Goal: Task Accomplishment & Management: Use online tool/utility

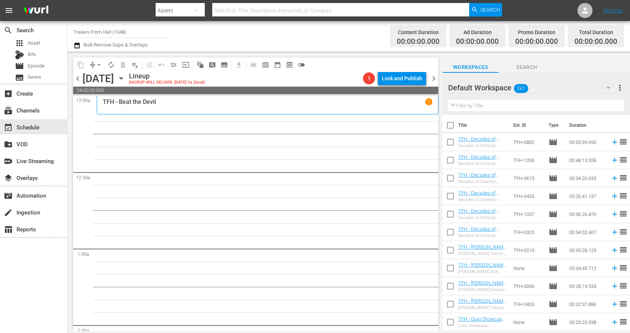
click at [123, 78] on icon "button" at bounding box center [120, 79] width 3 height 2
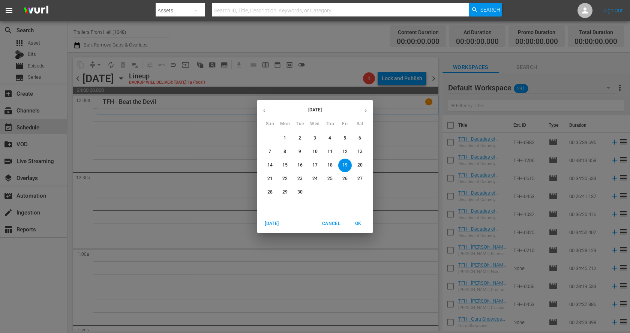
click at [346, 138] on p "5" at bounding box center [345, 138] width 3 height 6
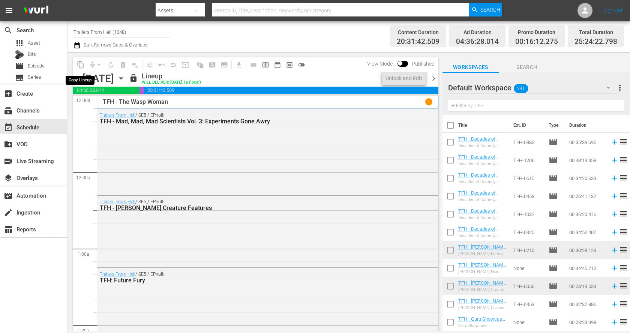
click at [80, 65] on span "content_copy" at bounding box center [81, 65] width 8 height 8
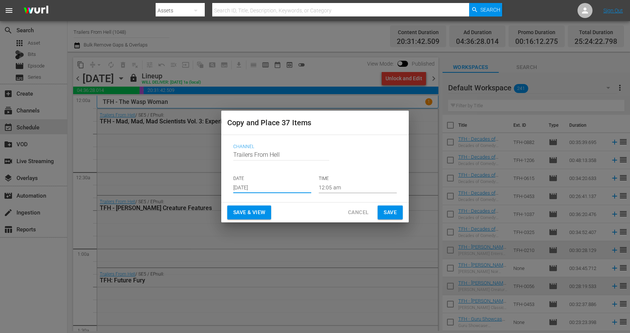
click at [266, 186] on input "[DATE]" at bounding box center [272, 187] width 78 height 11
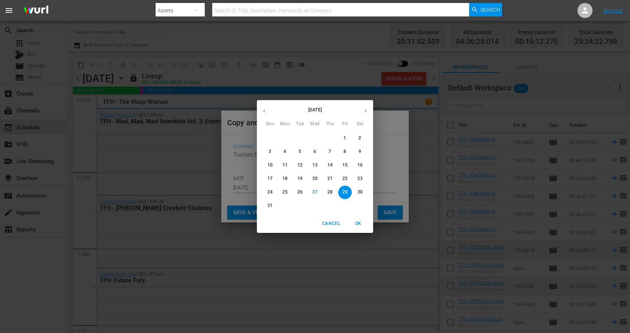
click at [367, 111] on icon "button" at bounding box center [366, 111] width 6 height 6
click at [346, 163] on p "19" at bounding box center [345, 165] width 5 height 6
type input "[DATE]"
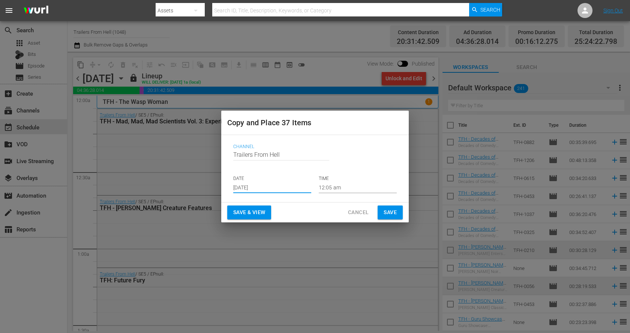
click at [389, 211] on span "Save" at bounding box center [390, 212] width 13 height 9
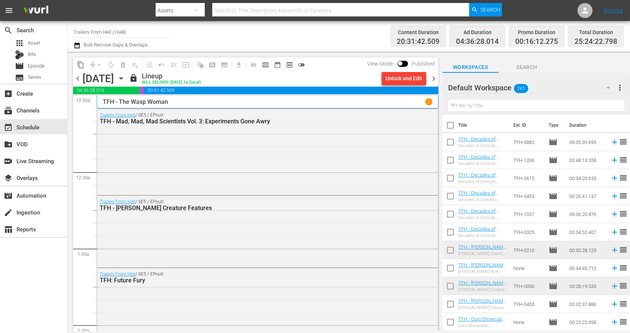
click at [125, 80] on icon "button" at bounding box center [121, 78] width 8 height 8
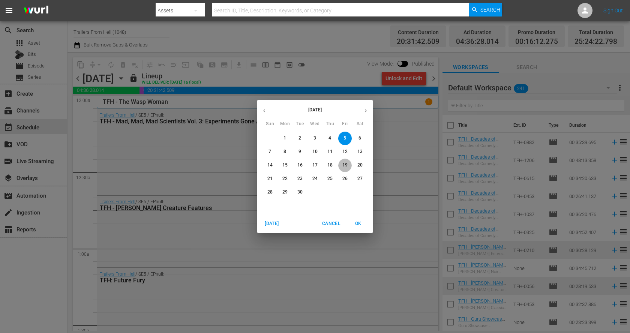
click at [346, 168] on p "19" at bounding box center [345, 165] width 5 height 6
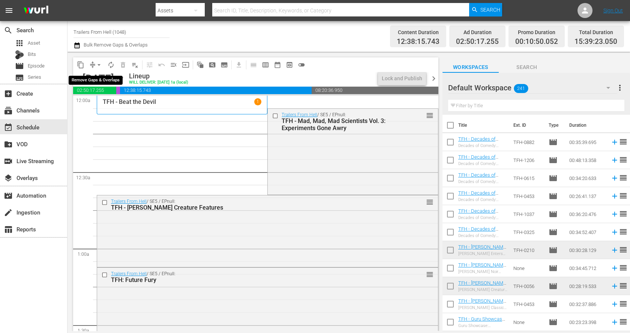
click at [96, 61] on span "arrow_drop_down" at bounding box center [99, 65] width 8 height 8
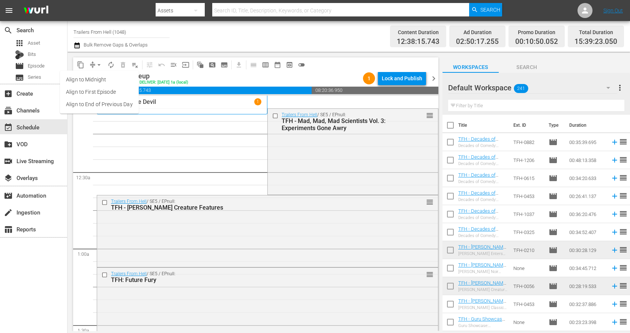
click at [111, 102] on li "Align to End of Previous Day" at bounding box center [99, 104] width 79 height 12
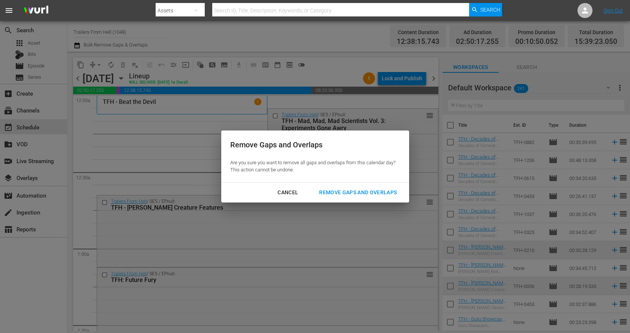
click at [343, 189] on div "Remove Gaps and Overlaps" at bounding box center [358, 192] width 90 height 9
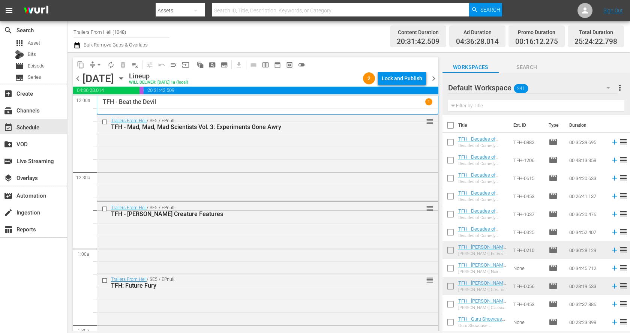
click at [416, 77] on div "Lock and Publish" at bounding box center [402, 79] width 41 height 14
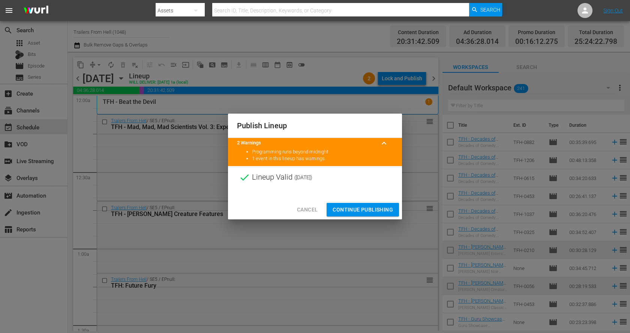
click at [382, 207] on span "Continue Publishing" at bounding box center [363, 209] width 60 height 9
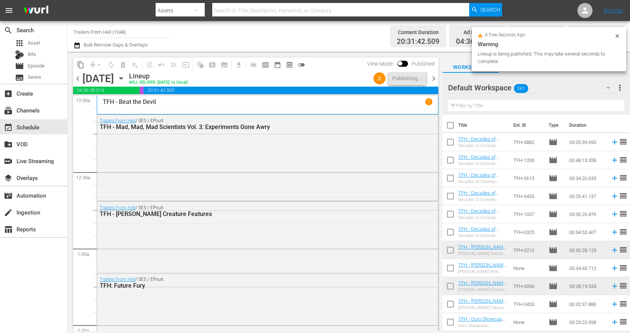
click at [123, 78] on icon "button" at bounding box center [120, 79] width 3 height 2
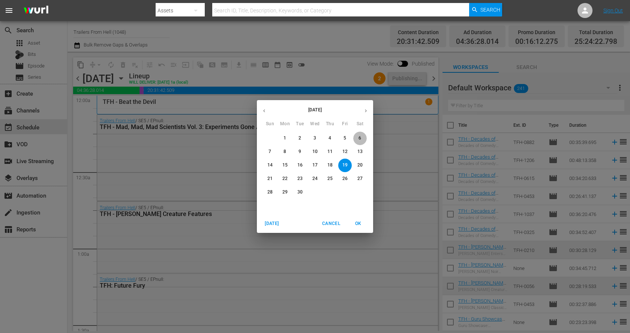
click at [361, 137] on p "6" at bounding box center [360, 138] width 3 height 6
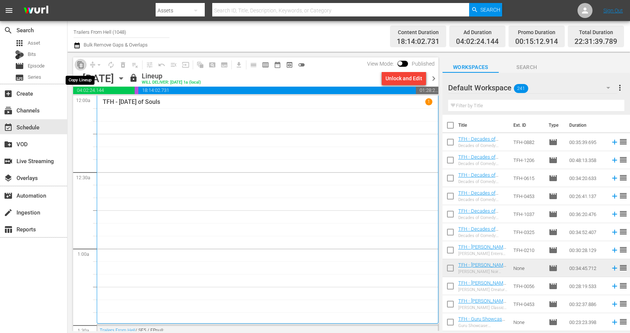
click at [81, 61] on span "content_copy" at bounding box center [81, 65] width 8 height 8
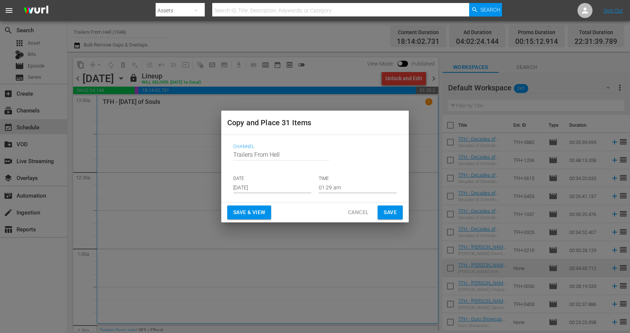
click at [265, 182] on p "DATE" at bounding box center [272, 179] width 78 height 6
click at [269, 187] on input "[DATE]" at bounding box center [272, 187] width 78 height 11
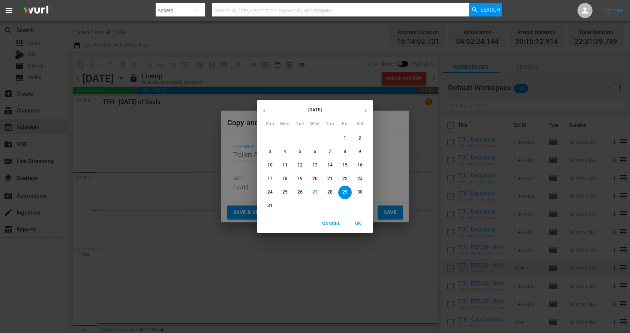
click at [368, 108] on button "button" at bounding box center [366, 111] width 15 height 15
click at [362, 162] on button "20" at bounding box center [360, 166] width 14 height 14
type input "[DATE]"
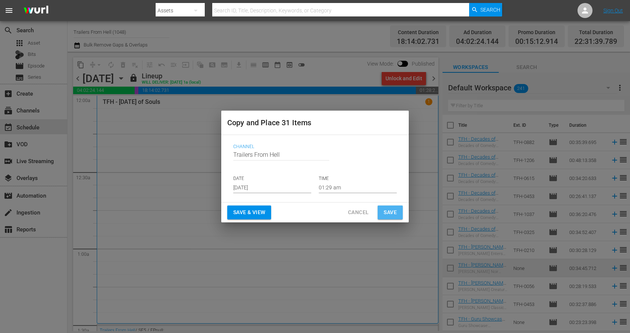
click at [399, 213] on button "Save" at bounding box center [390, 213] width 25 height 14
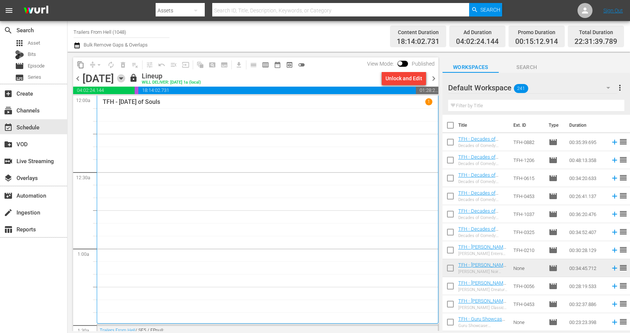
click at [125, 77] on icon "button" at bounding box center [121, 78] width 8 height 8
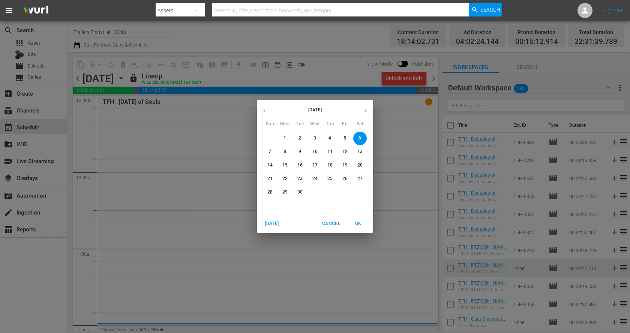
click at [360, 165] on p "20" at bounding box center [360, 165] width 5 height 6
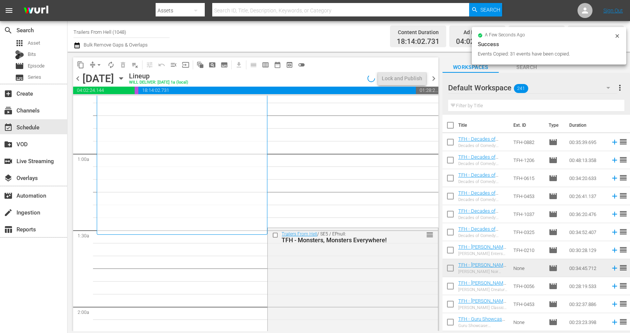
scroll to position [98, 0]
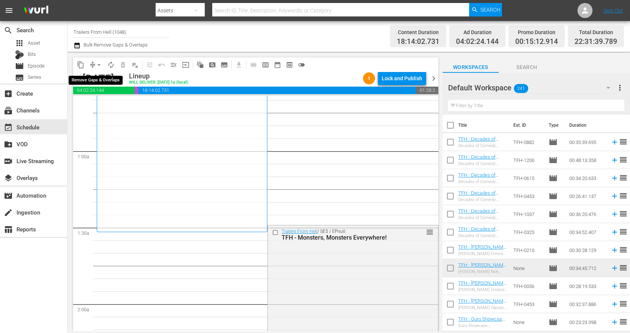
click at [99, 63] on span "arrow_drop_down" at bounding box center [99, 65] width 8 height 8
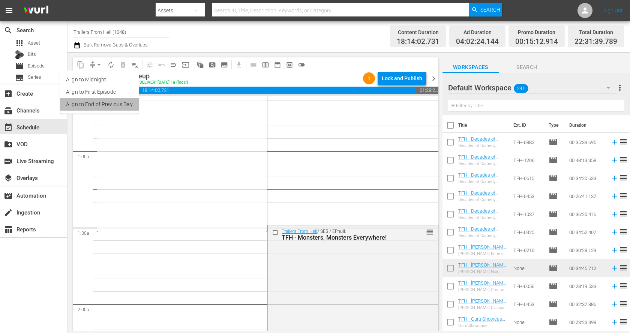
click at [105, 100] on li "Align to End of Previous Day" at bounding box center [99, 104] width 79 height 12
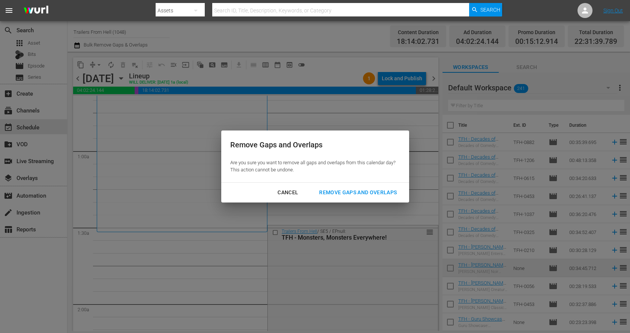
click at [395, 191] on div "Remove Gaps and Overlaps" at bounding box center [358, 192] width 90 height 9
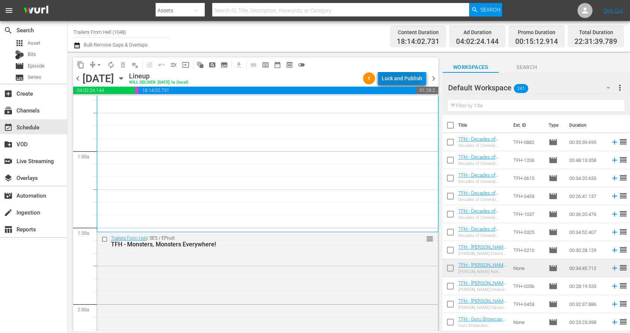
click at [399, 78] on div "Lock and Publish" at bounding box center [402, 79] width 41 height 14
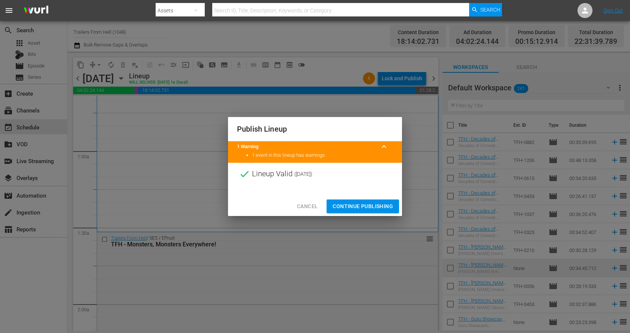
click at [379, 206] on span "Continue Publishing" at bounding box center [363, 206] width 60 height 9
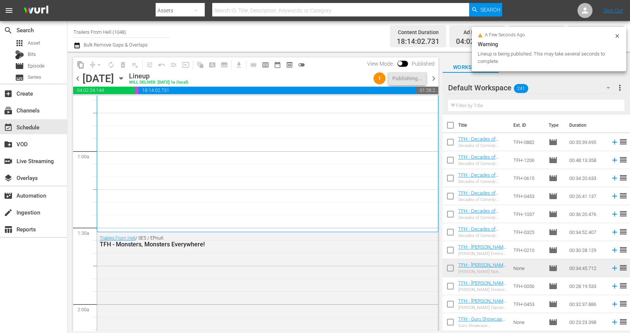
click at [125, 80] on icon "button" at bounding box center [121, 78] width 8 height 8
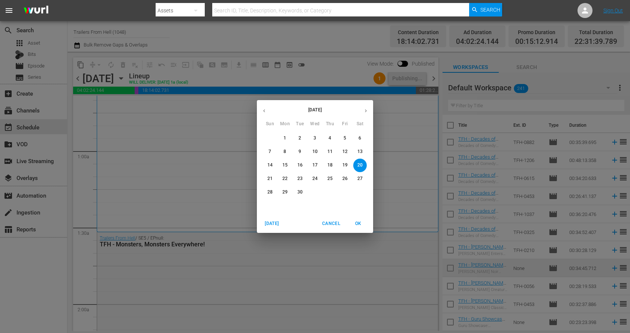
click at [270, 150] on p "7" at bounding box center [270, 152] width 3 height 6
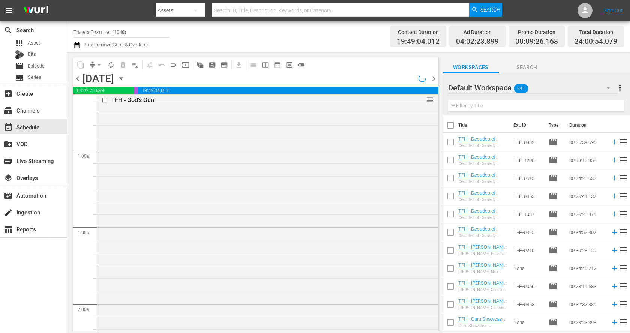
scroll to position [85, 0]
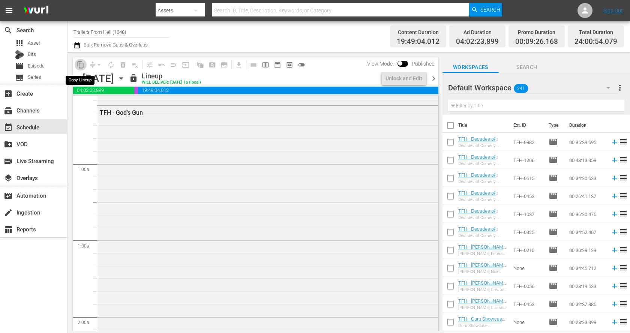
click at [80, 62] on span "content_copy" at bounding box center [81, 65] width 8 height 8
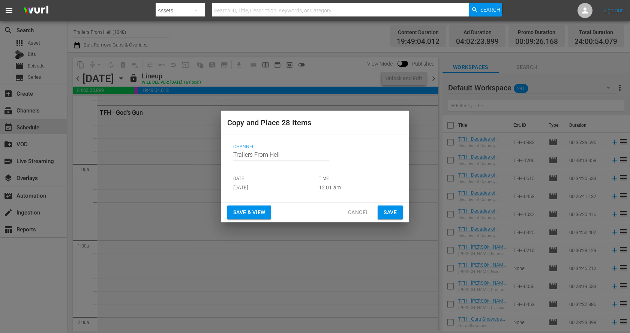
click at [259, 189] on input "[DATE]" at bounding box center [272, 187] width 78 height 11
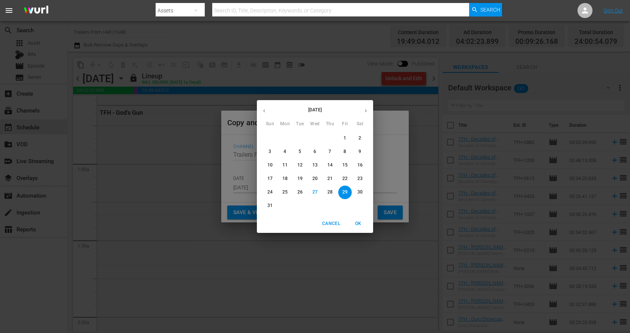
click at [365, 105] on button "button" at bounding box center [366, 111] width 15 height 15
click at [266, 175] on button "21" at bounding box center [270, 179] width 14 height 14
type input "[DATE]"
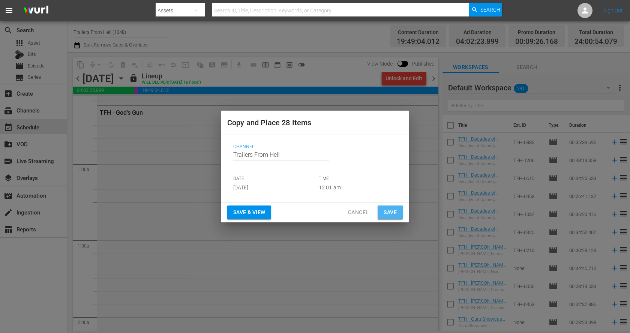
click at [389, 208] on span "Save" at bounding box center [390, 212] width 13 height 9
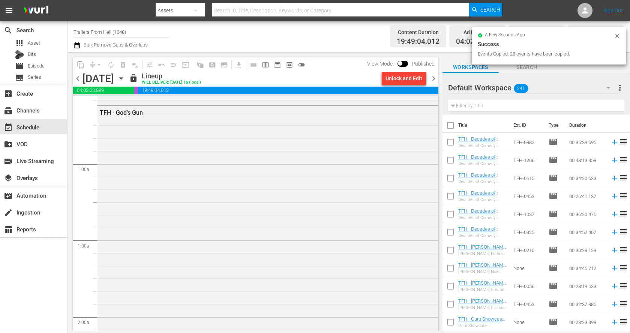
click at [125, 81] on icon "button" at bounding box center [121, 78] width 8 height 8
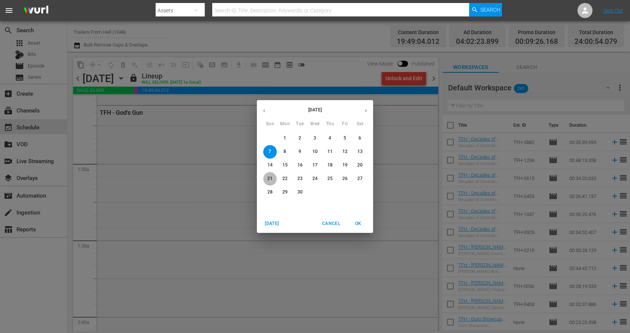
click at [272, 177] on p "21" at bounding box center [269, 179] width 5 height 6
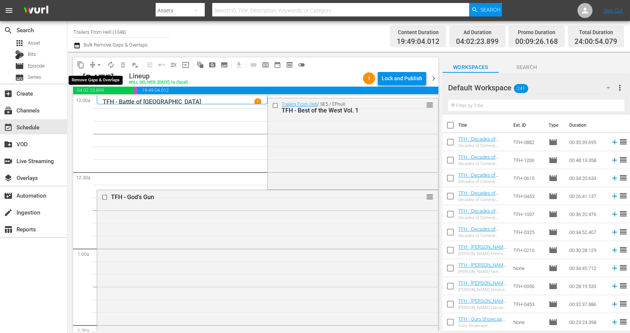
click at [96, 62] on span "arrow_drop_down" at bounding box center [99, 65] width 8 height 8
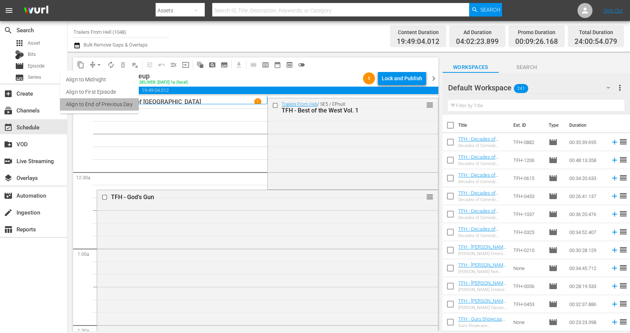
click at [115, 100] on li "Align to End of Previous Day" at bounding box center [99, 104] width 79 height 12
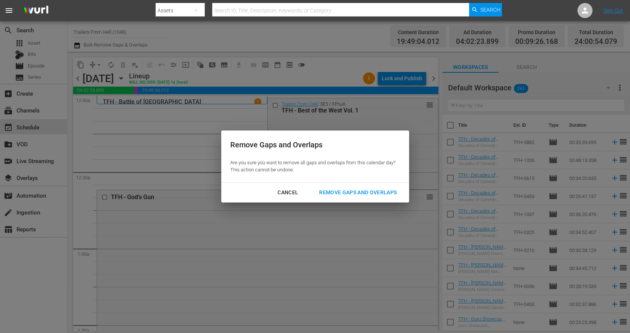
click at [340, 189] on div "Remove Gaps and Overlaps" at bounding box center [358, 192] width 90 height 9
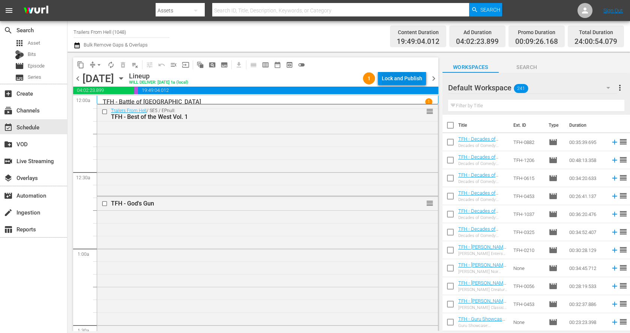
click at [403, 76] on div "Lock and Publish" at bounding box center [402, 79] width 41 height 14
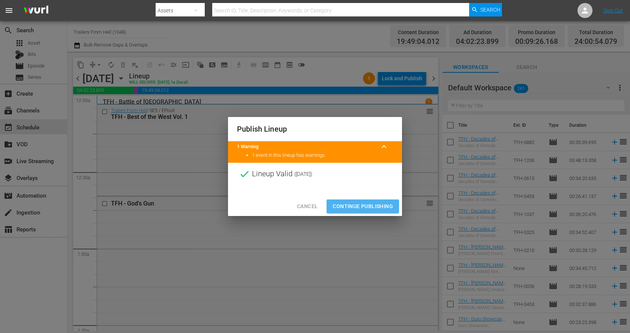
click at [370, 206] on span "Continue Publishing" at bounding box center [363, 206] width 60 height 9
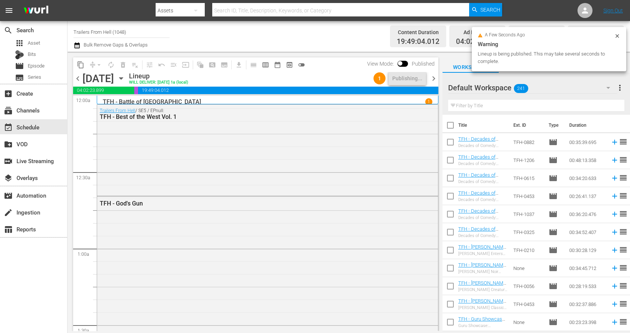
click at [125, 77] on icon "button" at bounding box center [121, 78] width 8 height 8
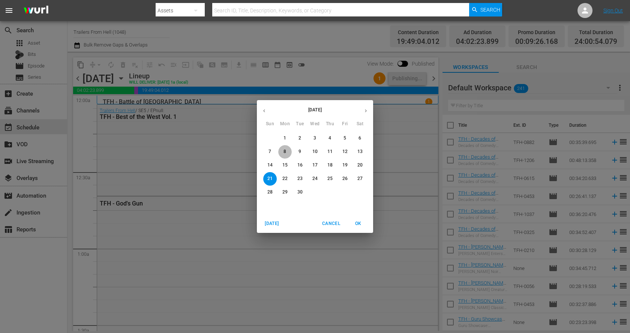
click at [286, 149] on p "8" at bounding box center [285, 152] width 3 height 6
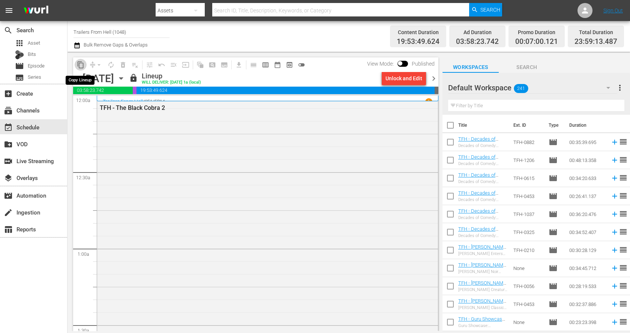
click at [82, 67] on span "content_copy" at bounding box center [81, 65] width 8 height 8
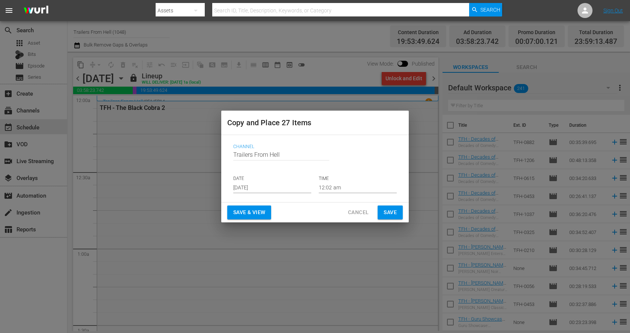
click at [264, 186] on input "[DATE]" at bounding box center [272, 187] width 78 height 11
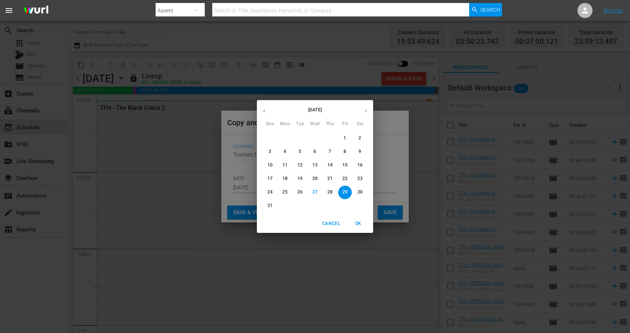
click at [369, 109] on button "button" at bounding box center [366, 111] width 15 height 15
click at [284, 178] on p "22" at bounding box center [285, 179] width 5 height 6
type input "[DATE]"
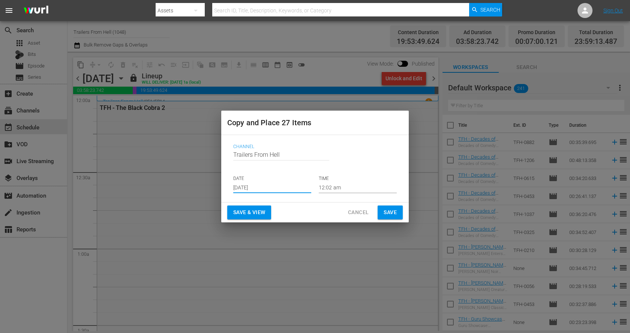
click at [392, 210] on span "Save" at bounding box center [390, 212] width 13 height 9
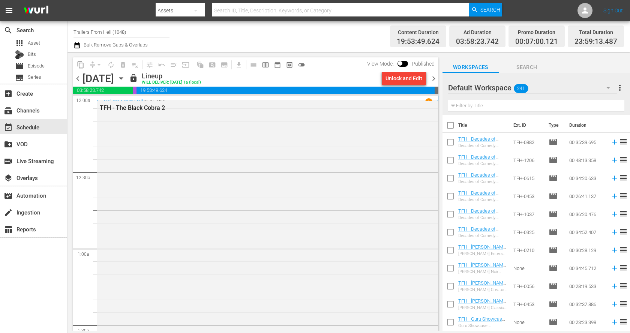
click at [123, 78] on icon "button" at bounding box center [120, 79] width 3 height 2
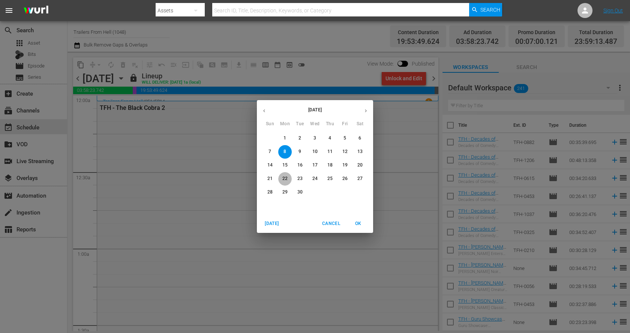
click at [287, 177] on p "22" at bounding box center [285, 179] width 5 height 6
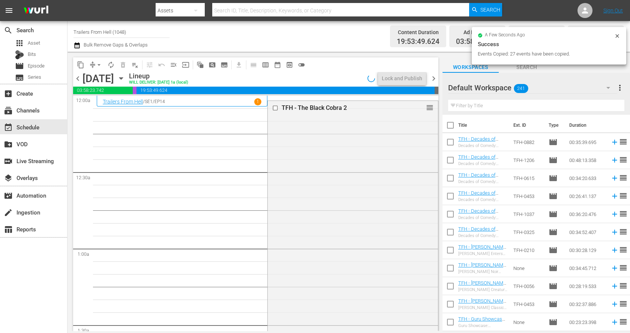
click at [97, 65] on span "arrow_drop_down" at bounding box center [99, 65] width 8 height 8
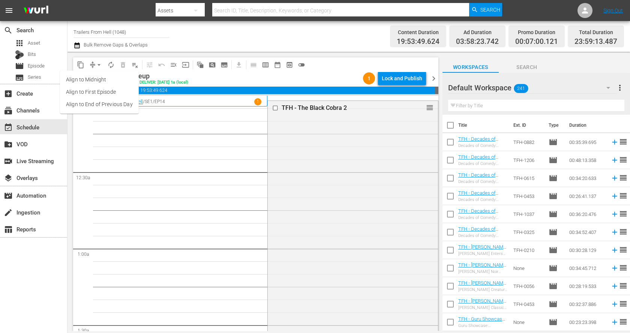
click at [122, 104] on li "Align to End of Previous Day" at bounding box center [99, 104] width 79 height 12
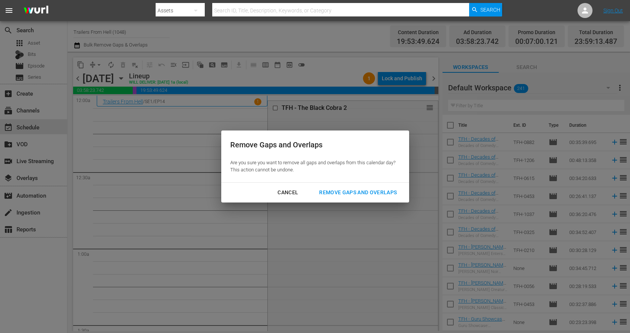
click at [320, 185] on div "Cancel Remove Gaps and Overlaps" at bounding box center [315, 193] width 188 height 20
click at [320, 186] on button "Remove Gaps and Overlaps" at bounding box center [358, 193] width 96 height 14
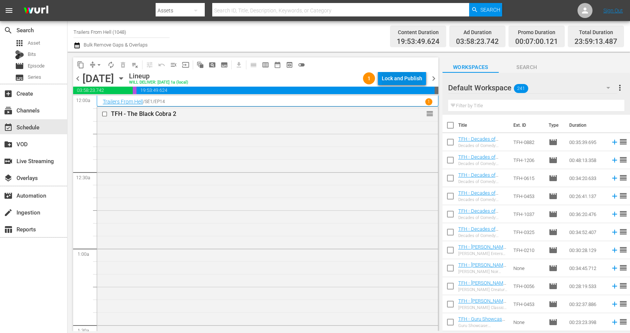
click at [395, 77] on div "Lock and Publish" at bounding box center [402, 79] width 41 height 14
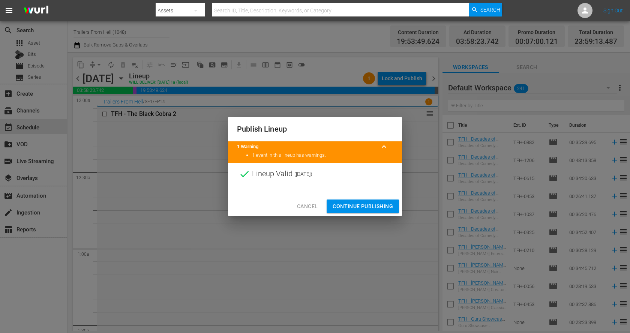
click at [385, 207] on span "Continue Publishing" at bounding box center [363, 206] width 60 height 9
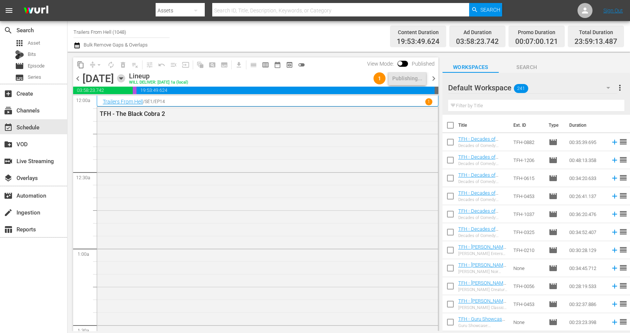
click at [123, 79] on icon "button" at bounding box center [120, 79] width 3 height 2
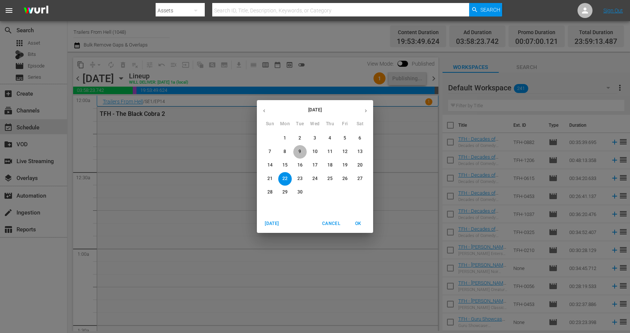
click at [302, 154] on span "9" at bounding box center [300, 152] width 14 height 6
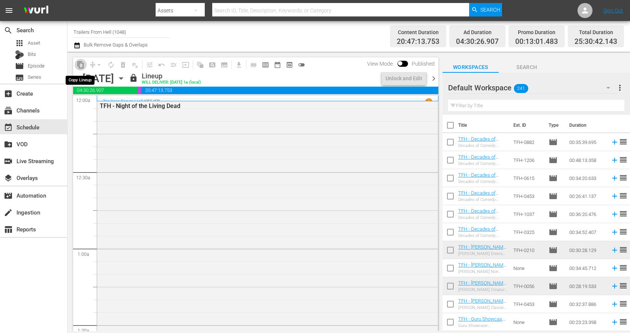
click at [80, 65] on span "content_copy" at bounding box center [81, 65] width 8 height 8
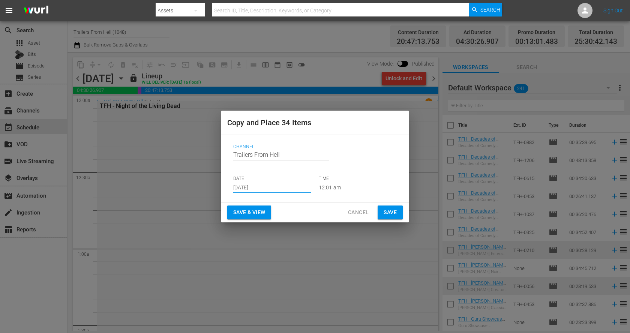
click at [274, 188] on input "[DATE]" at bounding box center [272, 187] width 78 height 11
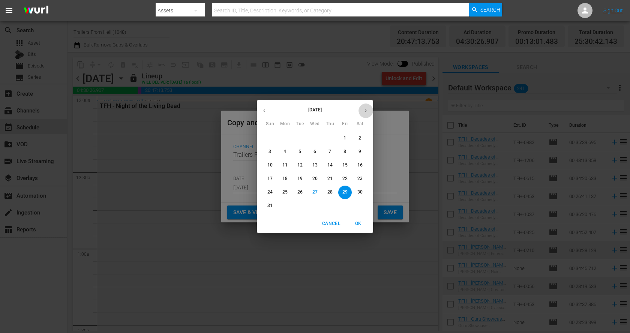
click at [365, 106] on button "button" at bounding box center [366, 111] width 15 height 15
click at [301, 176] on p "23" at bounding box center [300, 179] width 5 height 6
type input "[DATE]"
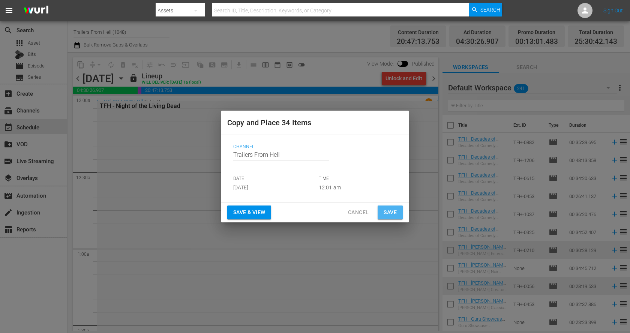
click at [389, 213] on span "Save" at bounding box center [390, 212] width 13 height 9
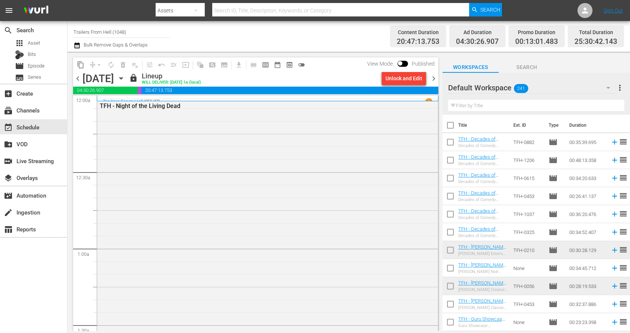
click at [125, 81] on icon "button" at bounding box center [121, 78] width 8 height 8
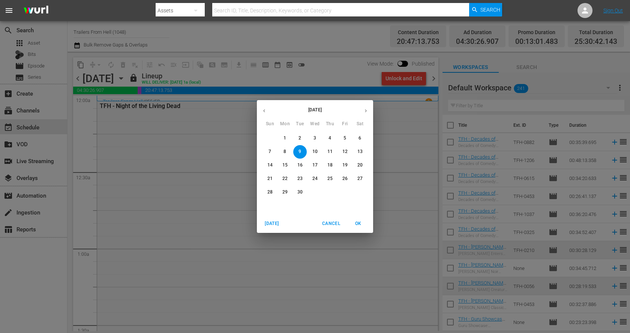
click at [301, 178] on p "23" at bounding box center [300, 179] width 5 height 6
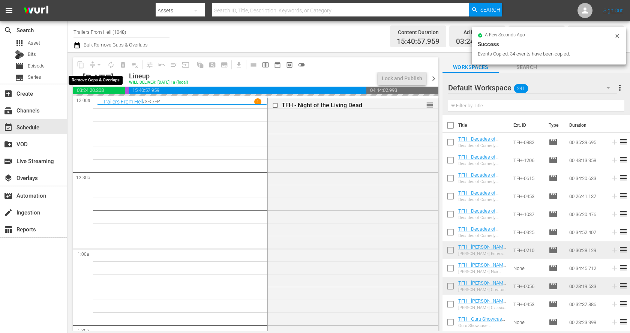
click at [93, 62] on span "compress arrow_drop_down" at bounding box center [96, 65] width 18 height 12
click at [94, 63] on button "arrow_drop_down" at bounding box center [99, 65] width 12 height 12
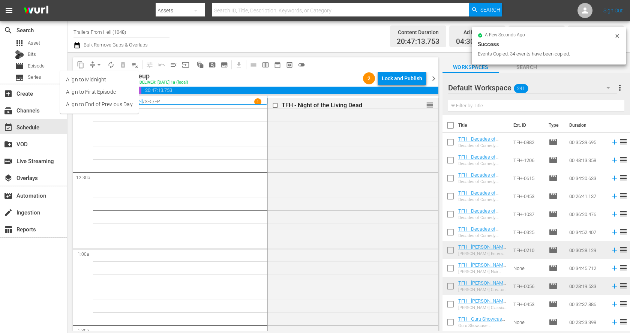
click at [113, 101] on li "Align to End of Previous Day" at bounding box center [99, 104] width 79 height 12
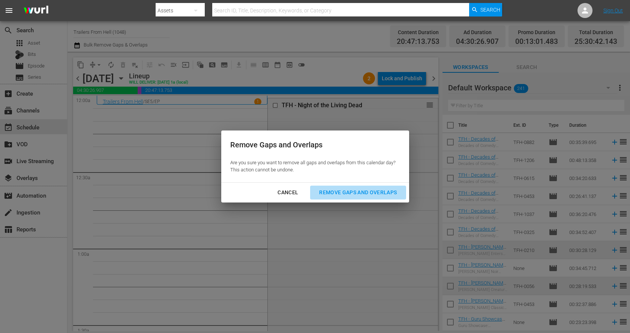
click at [353, 191] on div "Remove Gaps and Overlaps" at bounding box center [358, 192] width 90 height 9
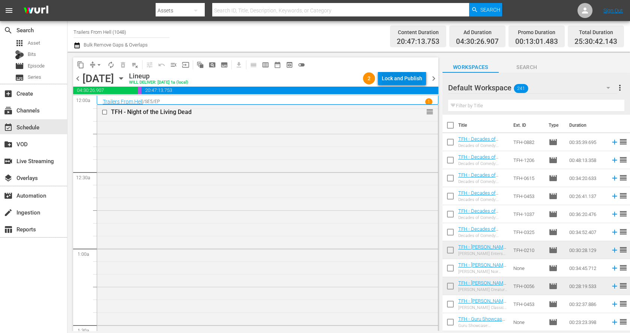
click at [396, 83] on div "Lock and Publish" at bounding box center [402, 79] width 41 height 14
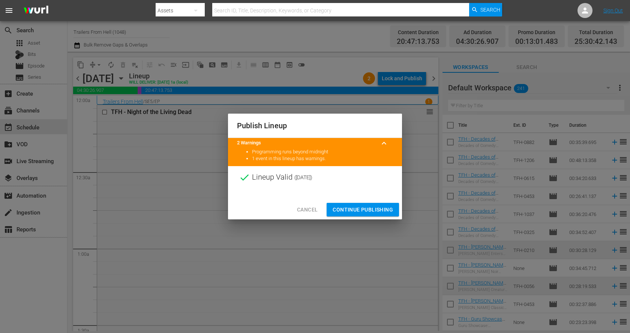
click at [379, 208] on span "Continue Publishing" at bounding box center [363, 209] width 60 height 9
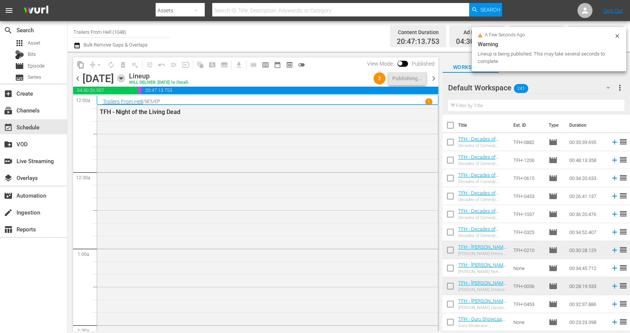
click at [125, 81] on icon "button" at bounding box center [121, 78] width 8 height 8
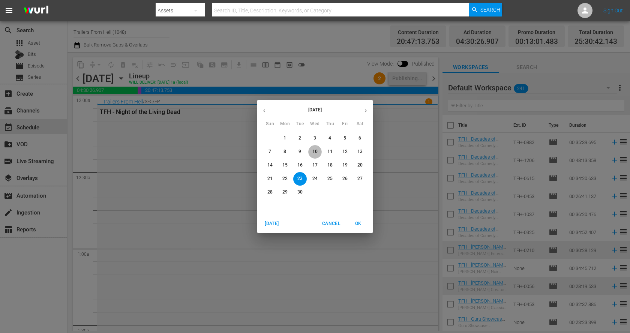
click at [319, 151] on span "10" at bounding box center [315, 152] width 14 height 6
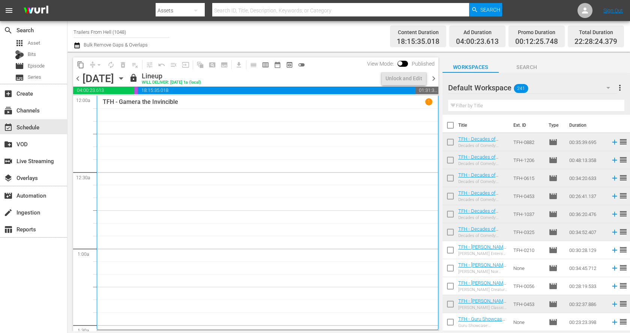
click at [79, 64] on span "content_copy" at bounding box center [81, 65] width 8 height 8
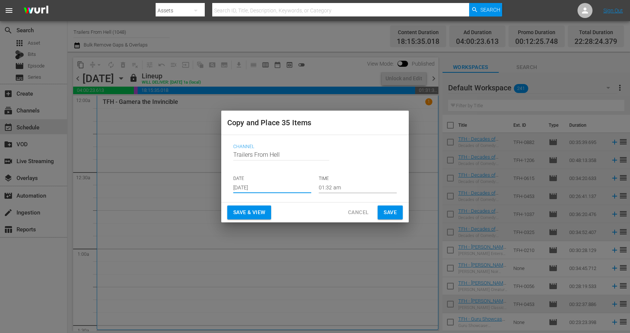
click at [250, 185] on input "[DATE]" at bounding box center [272, 187] width 78 height 11
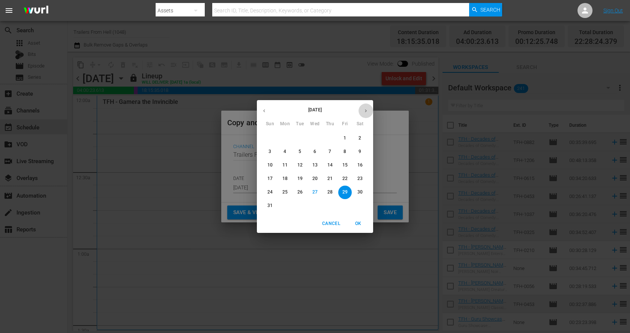
click at [367, 110] on icon "button" at bounding box center [366, 111] width 6 height 6
click at [313, 177] on p "24" at bounding box center [315, 179] width 5 height 6
type input "[DATE]"
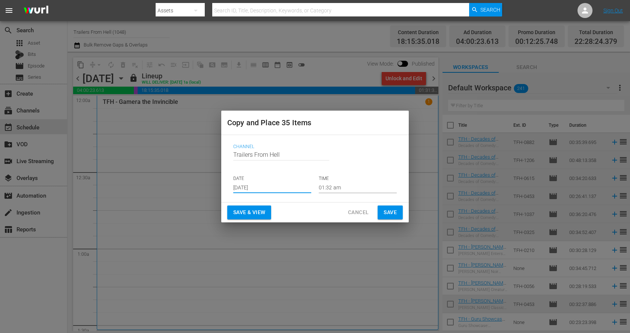
click at [389, 211] on span "Save" at bounding box center [390, 212] width 13 height 9
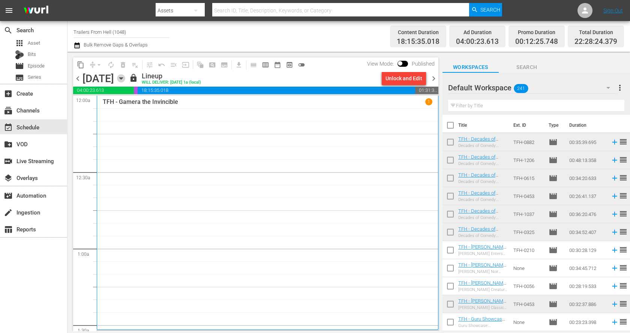
click at [125, 75] on icon "button" at bounding box center [121, 78] width 8 height 8
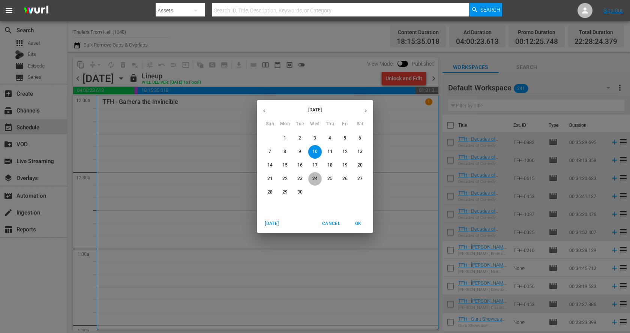
click at [319, 180] on span "24" at bounding box center [315, 179] width 14 height 6
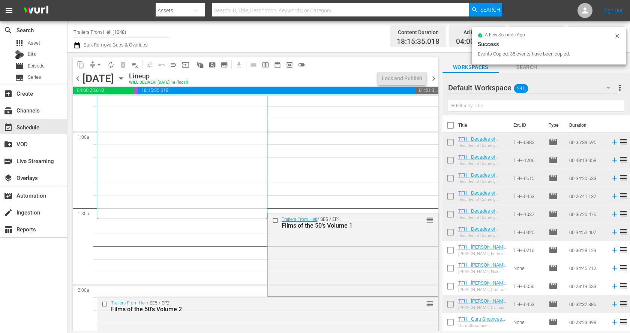
scroll to position [145, 0]
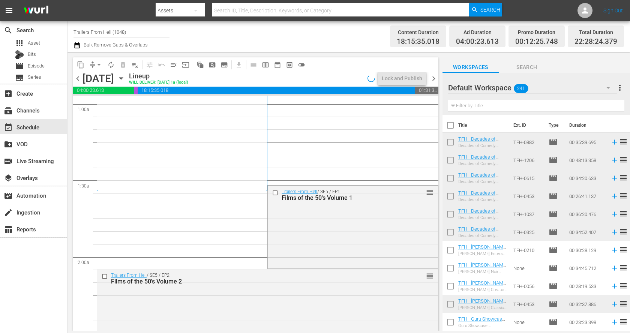
click at [97, 64] on span "arrow_drop_down" at bounding box center [99, 65] width 8 height 8
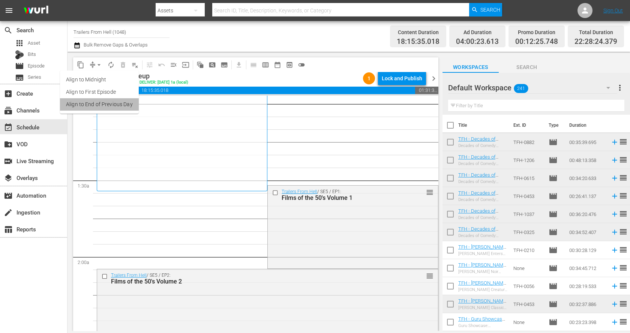
click at [107, 99] on li "Align to End of Previous Day" at bounding box center [99, 104] width 79 height 12
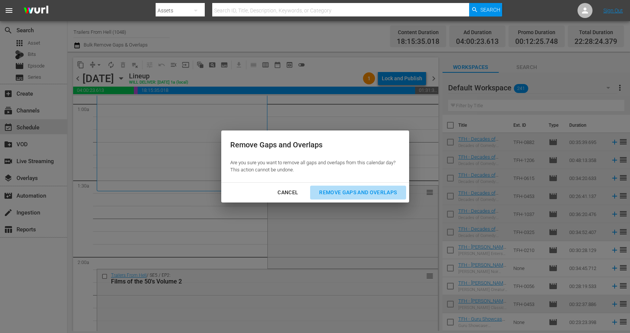
click at [340, 189] on div "Remove Gaps and Overlaps" at bounding box center [358, 192] width 90 height 9
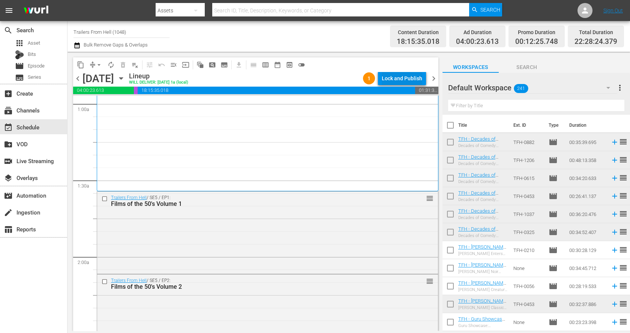
click at [399, 75] on div "Lock and Publish" at bounding box center [402, 79] width 41 height 14
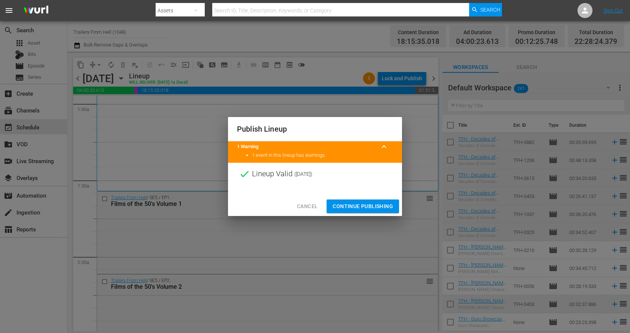
click at [376, 203] on span "Continue Publishing" at bounding box center [363, 206] width 60 height 9
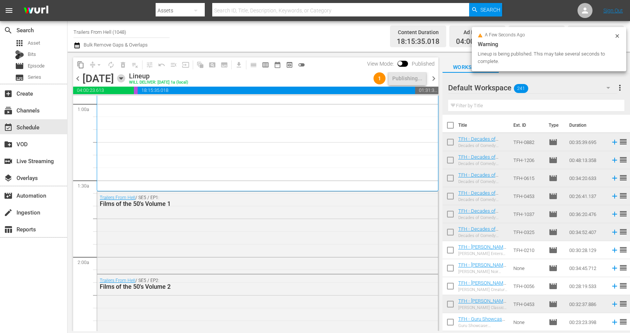
click at [125, 77] on icon "button" at bounding box center [121, 78] width 8 height 8
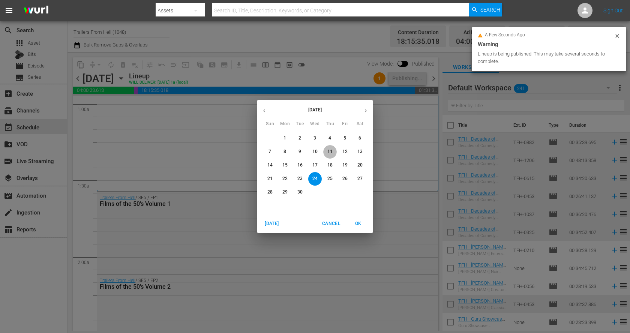
click at [329, 151] on p "11" at bounding box center [330, 152] width 5 height 6
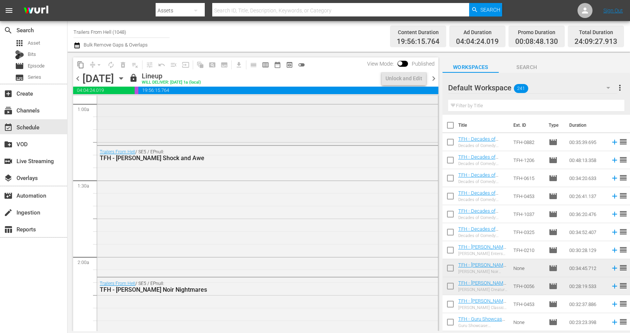
scroll to position [119, 0]
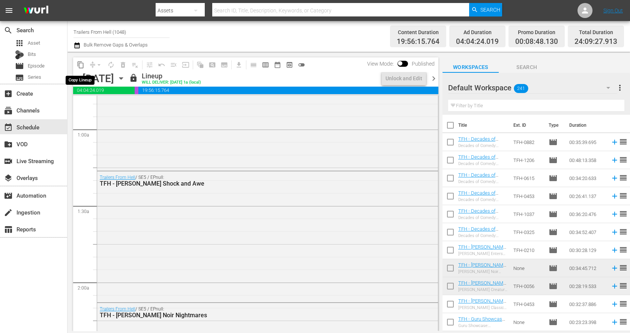
click at [81, 63] on span "content_copy" at bounding box center [81, 65] width 8 height 8
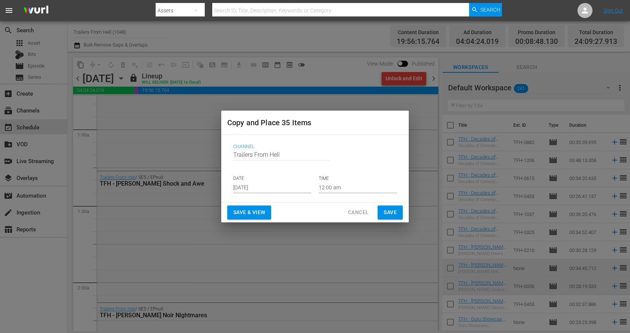
click at [257, 188] on input "[DATE]" at bounding box center [272, 187] width 78 height 11
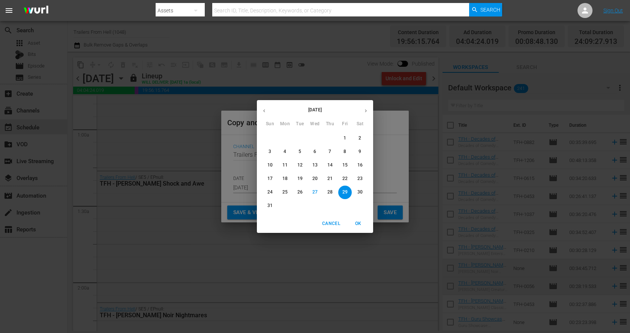
click at [367, 113] on icon "button" at bounding box center [366, 111] width 6 height 6
click at [330, 175] on button "25" at bounding box center [330, 179] width 14 height 14
type input "[DATE]"
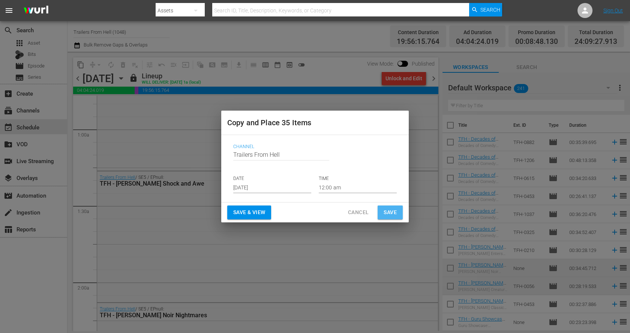
click at [392, 213] on span "Save" at bounding box center [390, 212] width 13 height 9
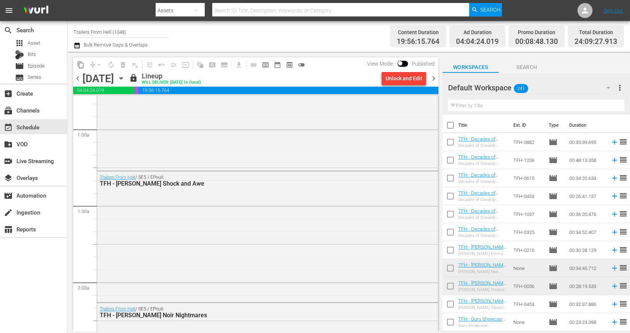
click at [125, 75] on icon "button" at bounding box center [121, 78] width 8 height 8
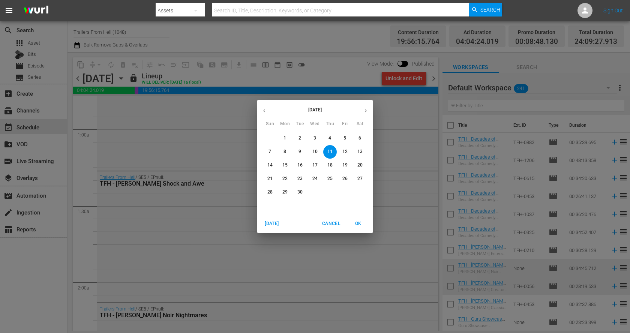
click at [331, 175] on button "25" at bounding box center [330, 179] width 14 height 14
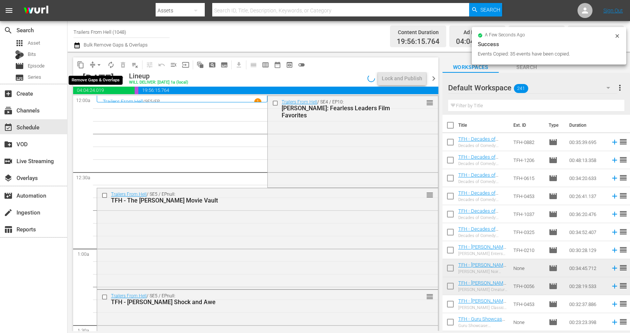
click at [95, 63] on button "arrow_drop_down" at bounding box center [99, 65] width 12 height 12
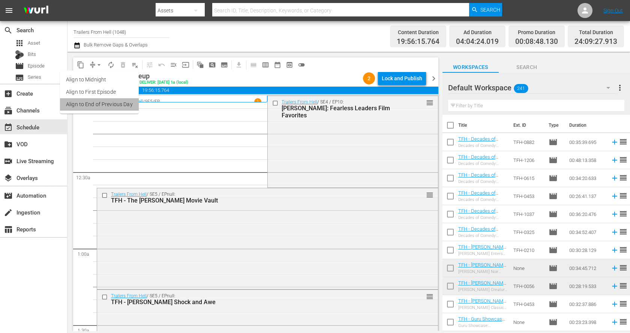
click at [113, 105] on li "Align to End of Previous Day" at bounding box center [99, 104] width 79 height 12
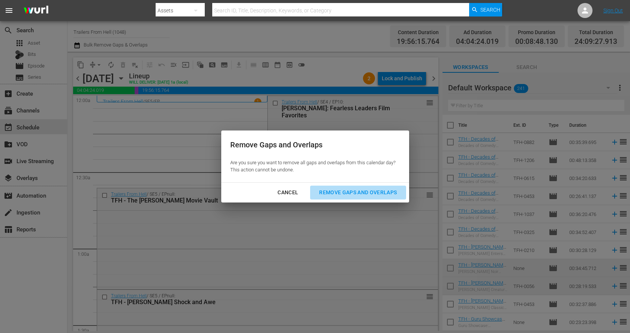
click at [347, 190] on div "Remove Gaps and Overlaps" at bounding box center [358, 192] width 90 height 9
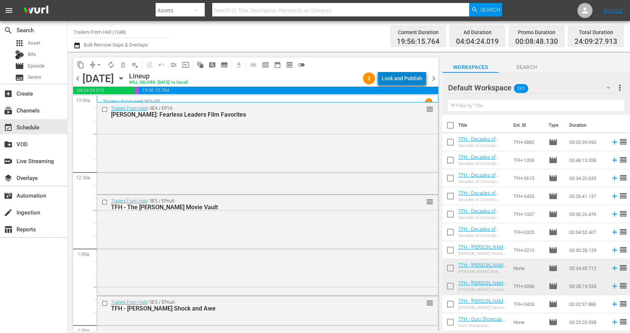
click at [407, 81] on div "Lock and Publish" at bounding box center [402, 79] width 41 height 14
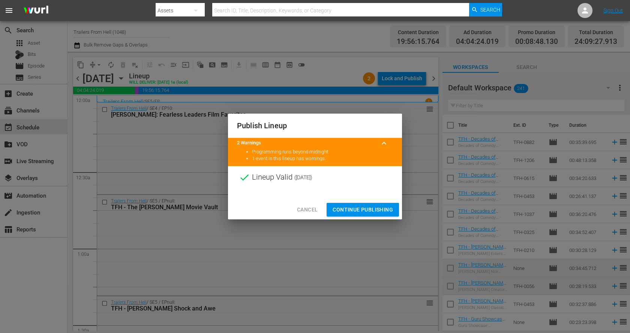
click at [385, 214] on button "Continue Publishing" at bounding box center [363, 210] width 72 height 14
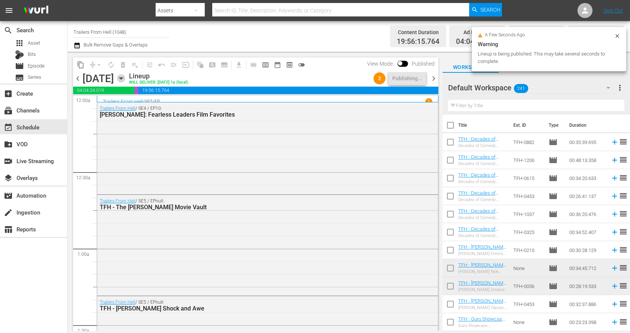
click at [125, 80] on icon "button" at bounding box center [121, 78] width 8 height 8
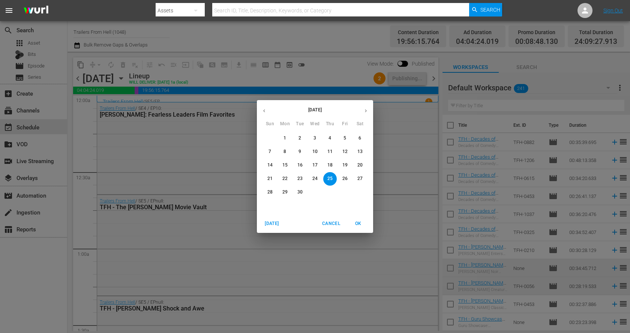
click at [347, 153] on p "12" at bounding box center [345, 152] width 5 height 6
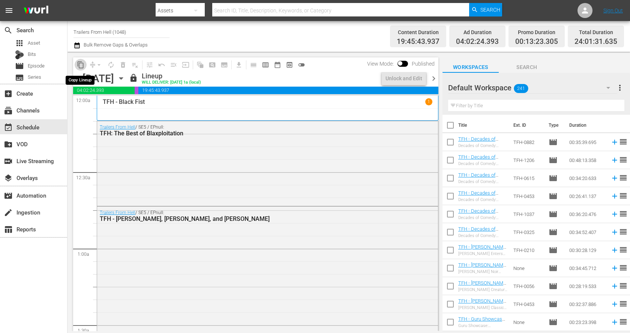
click at [84, 65] on span "content_copy" at bounding box center [81, 65] width 8 height 8
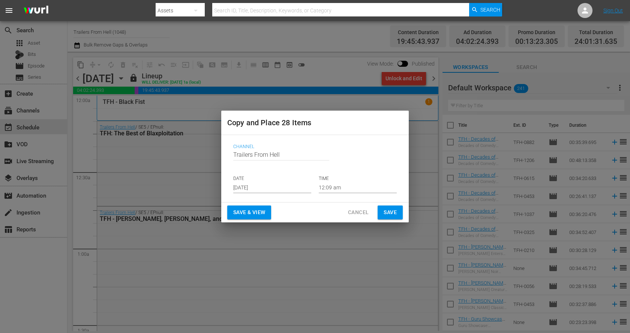
click at [262, 186] on input "[DATE]" at bounding box center [272, 187] width 78 height 11
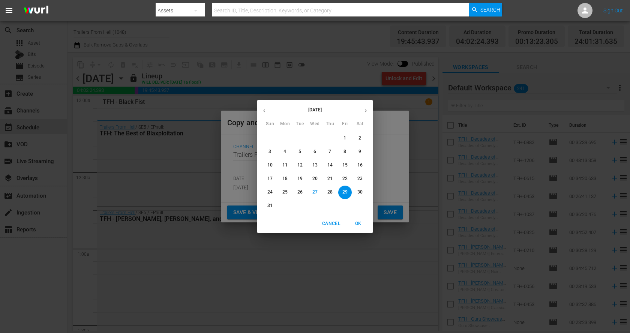
click at [366, 113] on icon "button" at bounding box center [366, 111] width 6 height 6
click at [347, 178] on p "26" at bounding box center [345, 179] width 5 height 6
type input "[DATE]"
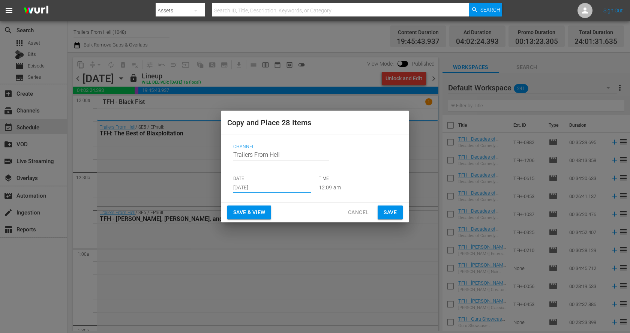
click at [395, 214] on span "Save" at bounding box center [390, 212] width 13 height 9
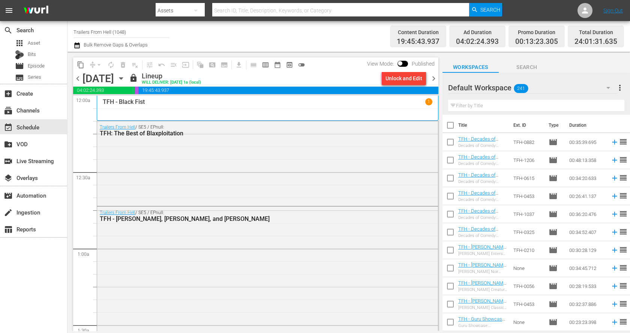
click at [127, 79] on div "[DATE] [DATE]" at bounding box center [105, 78] width 45 height 12
click at [125, 77] on icon "button" at bounding box center [121, 78] width 8 height 8
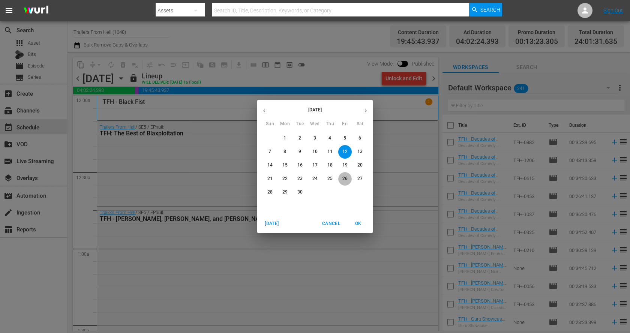
click at [345, 179] on p "26" at bounding box center [345, 179] width 5 height 6
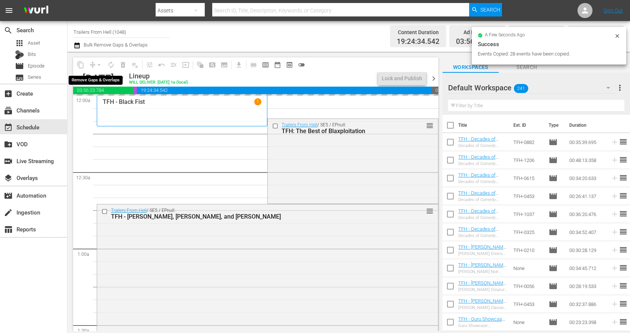
click at [95, 63] on div "arrow_drop_down" at bounding box center [99, 65] width 12 height 12
click at [95, 62] on button "arrow_drop_down" at bounding box center [99, 65] width 12 height 12
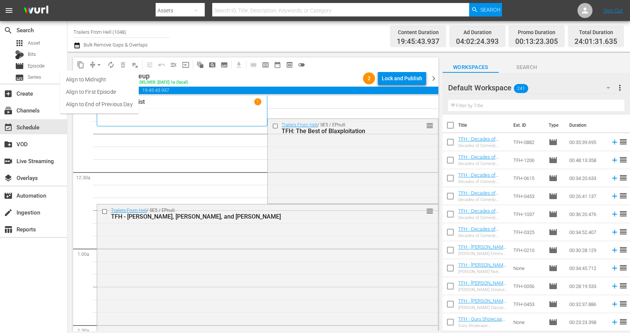
click at [114, 101] on li "Align to End of Previous Day" at bounding box center [99, 104] width 79 height 12
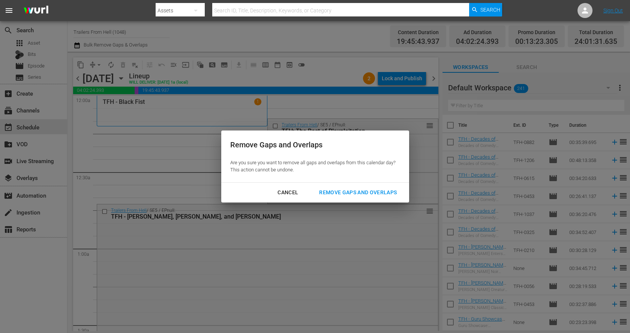
click at [359, 193] on div "Remove Gaps and Overlaps" at bounding box center [358, 192] width 90 height 9
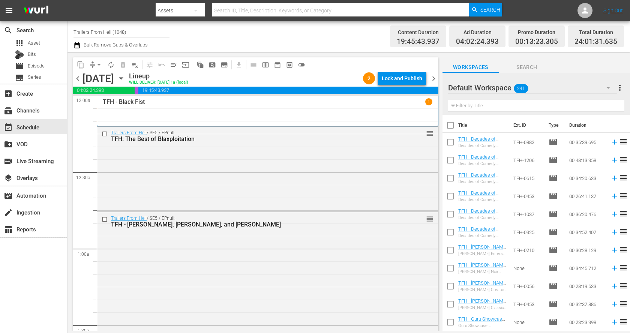
click at [406, 77] on div "Lock and Publish" at bounding box center [402, 79] width 41 height 14
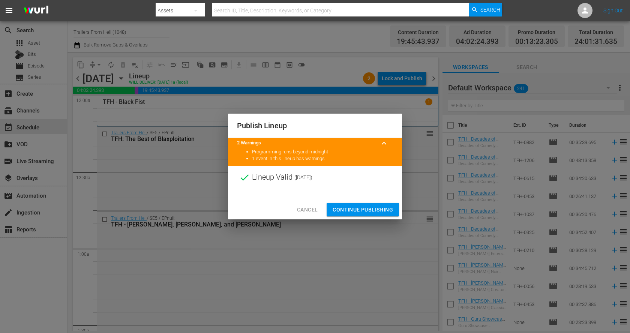
click at [379, 209] on span "Continue Publishing" at bounding box center [363, 209] width 60 height 9
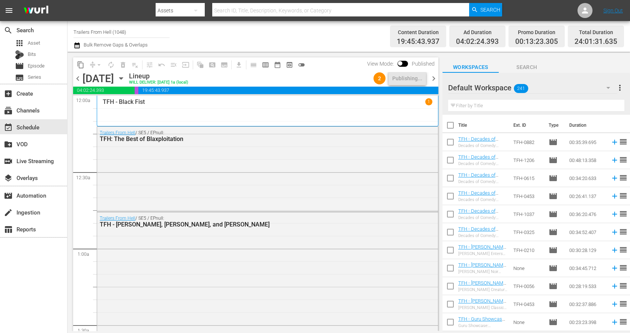
click at [125, 75] on icon "button" at bounding box center [121, 78] width 8 height 8
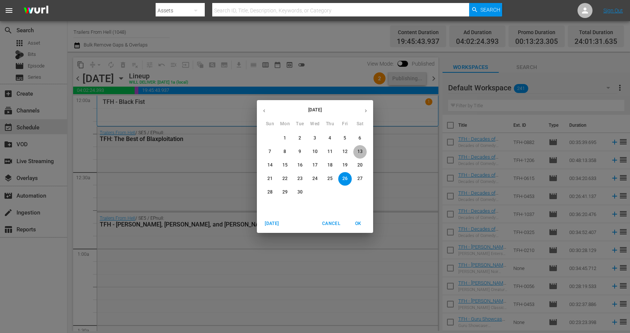
click at [361, 149] on p "13" at bounding box center [360, 152] width 5 height 6
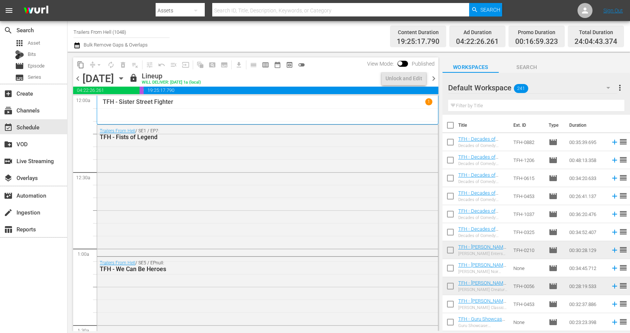
click at [78, 64] on span "content_copy" at bounding box center [81, 65] width 8 height 8
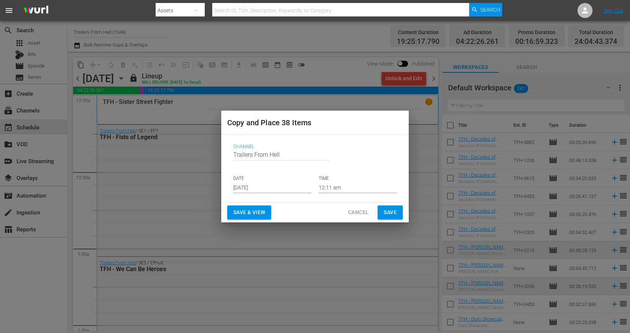
click at [266, 191] on input "[DATE]" at bounding box center [272, 187] width 78 height 11
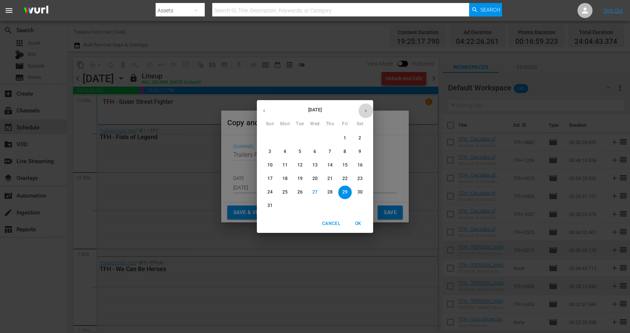
click at [365, 112] on icon "button" at bounding box center [366, 111] width 6 height 6
click at [362, 178] on p "27" at bounding box center [360, 179] width 5 height 6
type input "[DATE]"
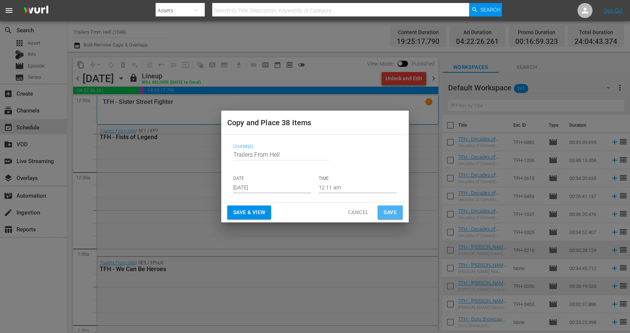
click at [389, 210] on span "Save" at bounding box center [390, 212] width 13 height 9
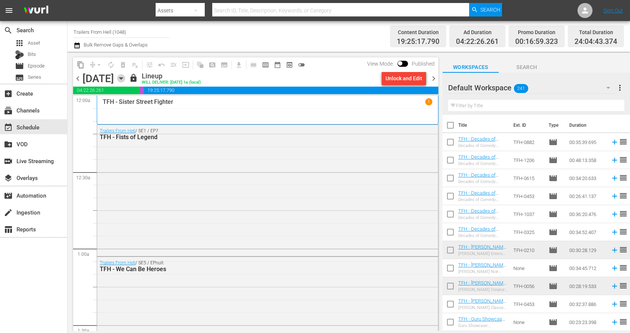
click at [125, 78] on icon "button" at bounding box center [121, 78] width 8 height 8
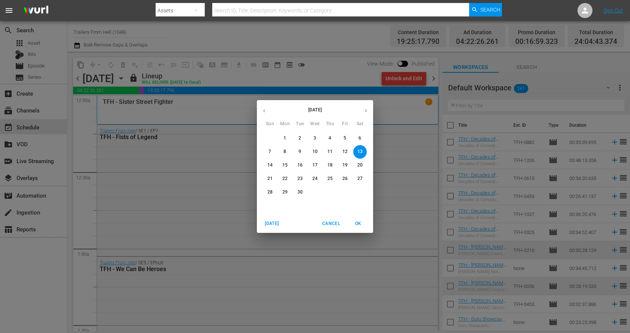
click at [359, 177] on p "27" at bounding box center [360, 179] width 5 height 6
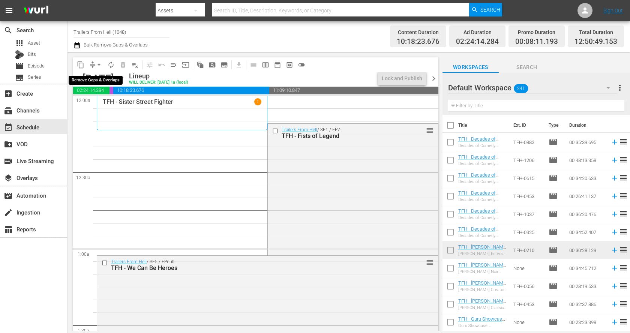
click at [94, 64] on button "arrow_drop_down" at bounding box center [99, 65] width 12 height 12
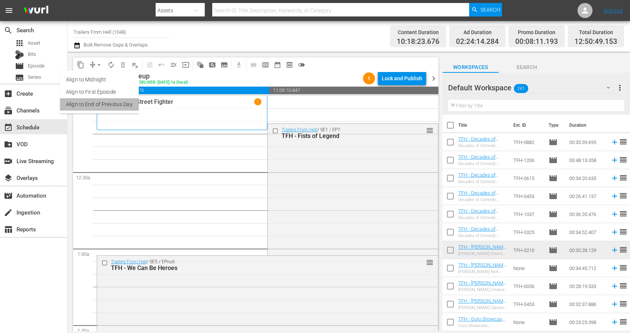
click at [105, 102] on li "Align to End of Previous Day" at bounding box center [99, 104] width 79 height 12
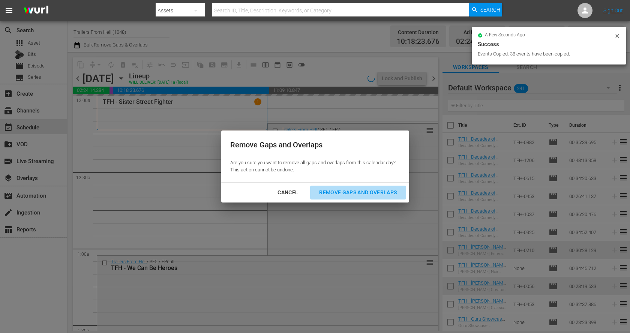
click at [347, 192] on div "Remove Gaps and Overlaps" at bounding box center [358, 192] width 90 height 9
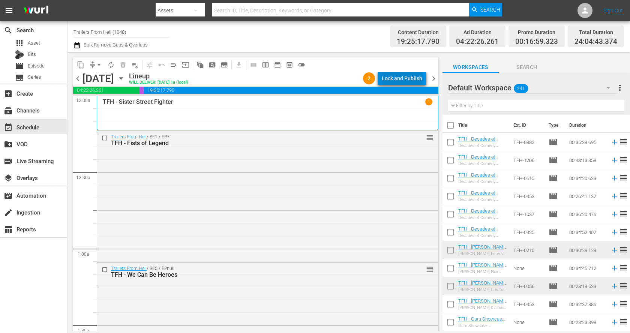
click at [404, 80] on div "Lock and Publish" at bounding box center [402, 79] width 41 height 14
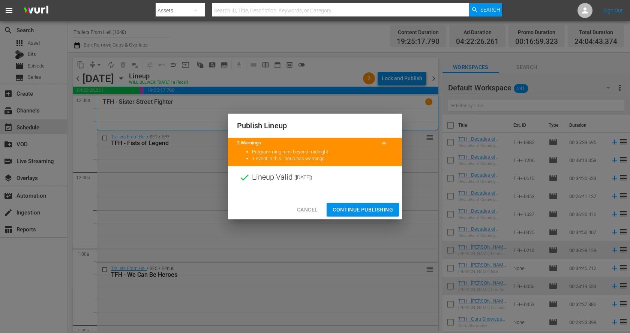
click at [374, 207] on span "Continue Publishing" at bounding box center [363, 209] width 60 height 9
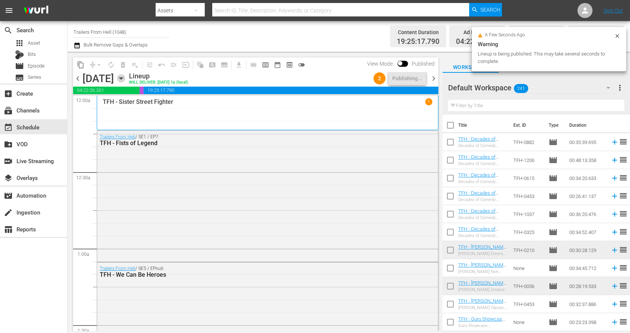
click at [125, 80] on icon "button" at bounding box center [121, 78] width 8 height 8
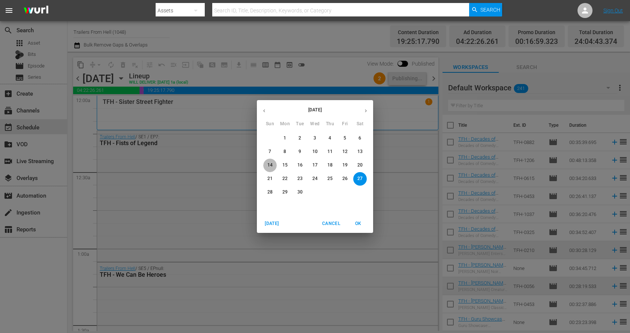
click at [273, 167] on span "14" at bounding box center [270, 165] width 14 height 6
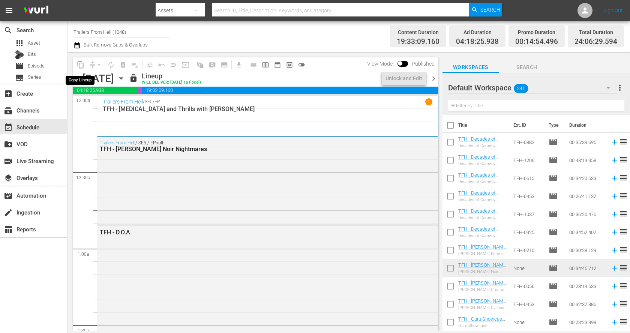
click at [83, 64] on span "content_copy" at bounding box center [81, 65] width 8 height 8
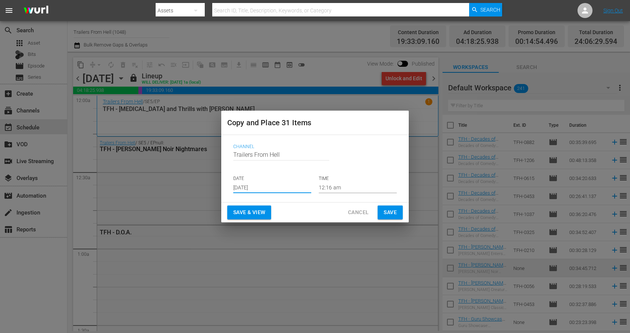
click at [266, 185] on input "[DATE]" at bounding box center [272, 187] width 78 height 11
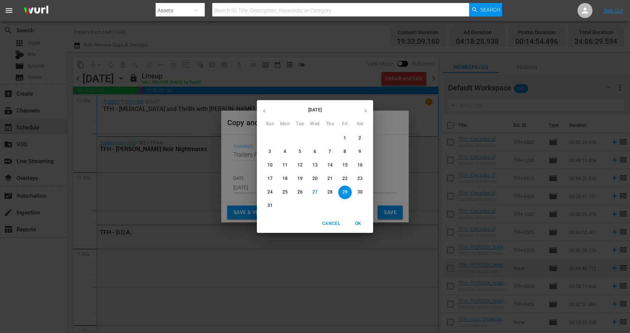
click at [365, 109] on icon "button" at bounding box center [366, 111] width 6 height 6
click at [272, 191] on p "28" at bounding box center [269, 192] width 5 height 6
type input "[DATE]"
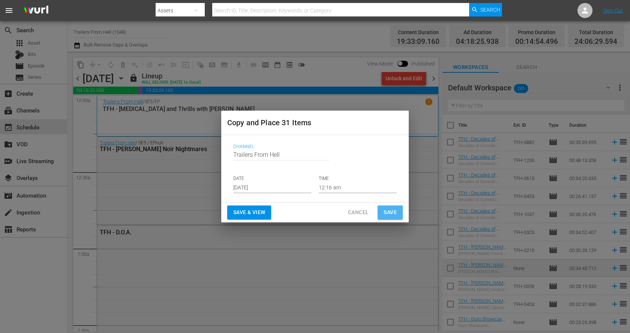
click at [389, 214] on span "Save" at bounding box center [390, 212] width 13 height 9
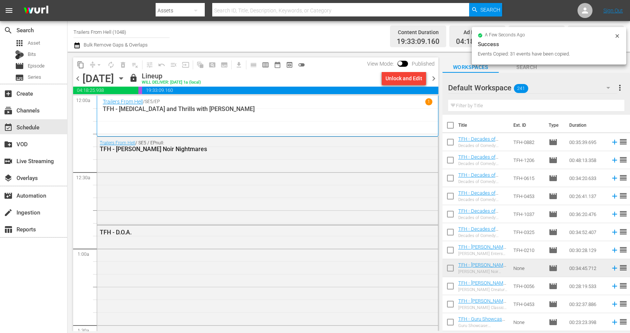
click at [123, 78] on icon "button" at bounding box center [120, 79] width 3 height 2
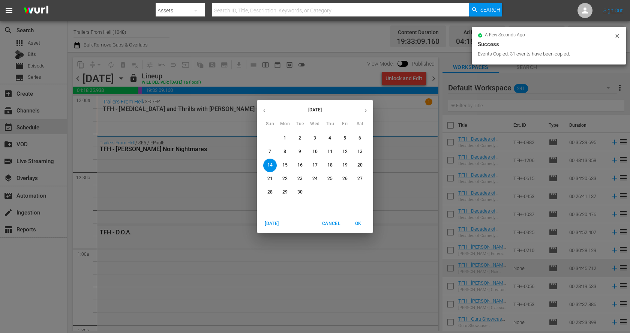
click at [272, 191] on p "28" at bounding box center [269, 192] width 5 height 6
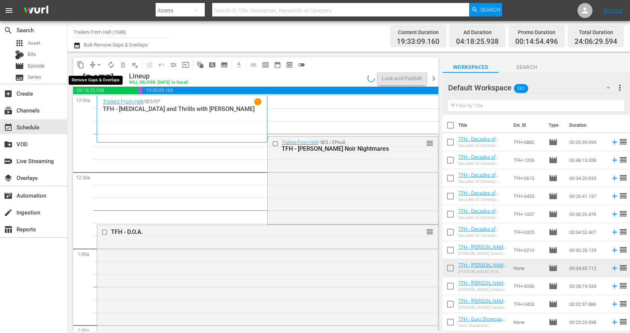
click at [95, 63] on span "arrow_drop_down" at bounding box center [99, 65] width 8 height 8
click at [105, 99] on li "Align to End of Previous Day" at bounding box center [99, 104] width 79 height 12
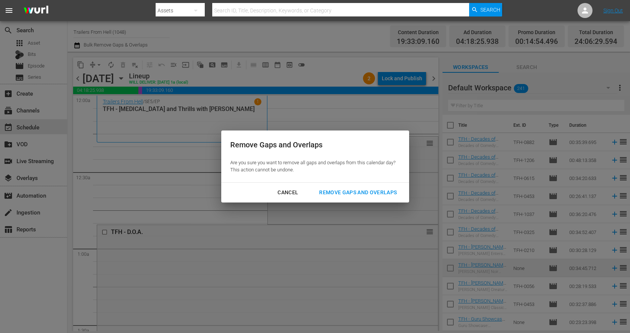
click at [360, 189] on div "Remove Gaps and Overlaps" at bounding box center [358, 192] width 90 height 9
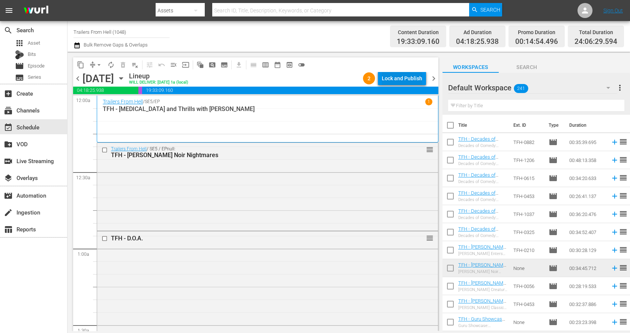
click at [401, 81] on div "Lock and Publish" at bounding box center [402, 79] width 41 height 14
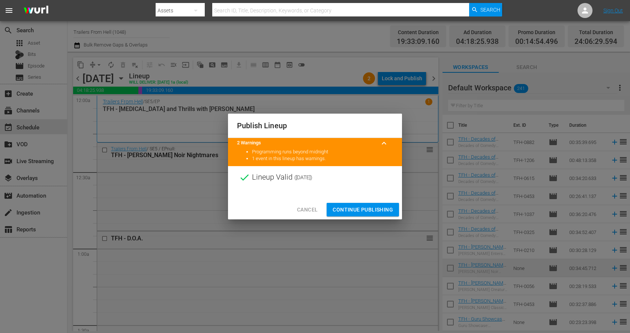
click at [371, 210] on span "Continue Publishing" at bounding box center [363, 209] width 60 height 9
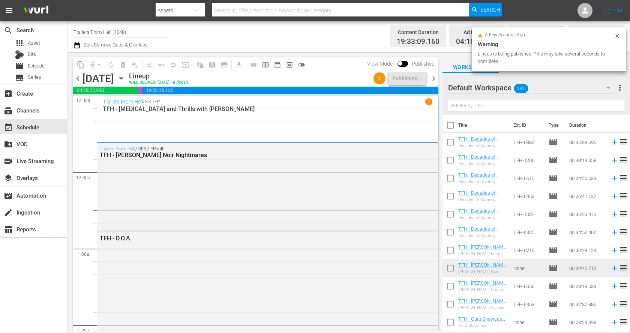
click at [125, 75] on icon "button" at bounding box center [121, 78] width 8 height 8
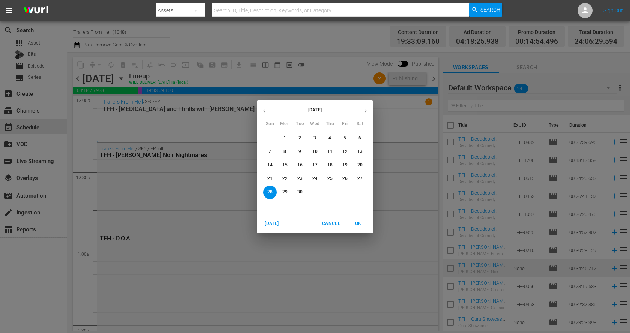
click at [286, 163] on p "15" at bounding box center [285, 165] width 5 height 6
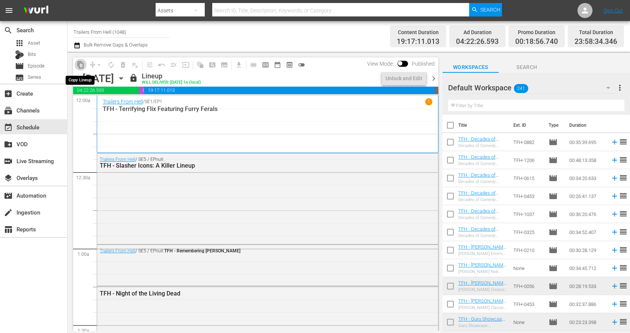
click at [82, 66] on span "content_copy" at bounding box center [81, 65] width 8 height 8
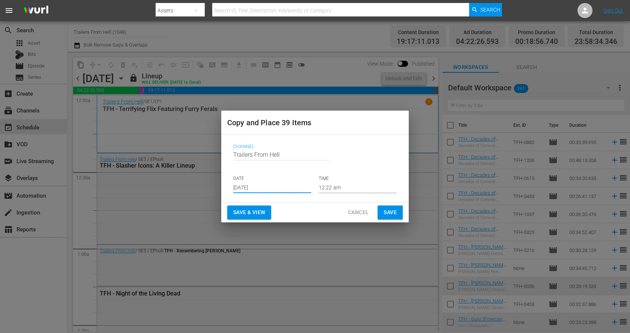
click at [252, 185] on input "[DATE]" at bounding box center [272, 187] width 78 height 11
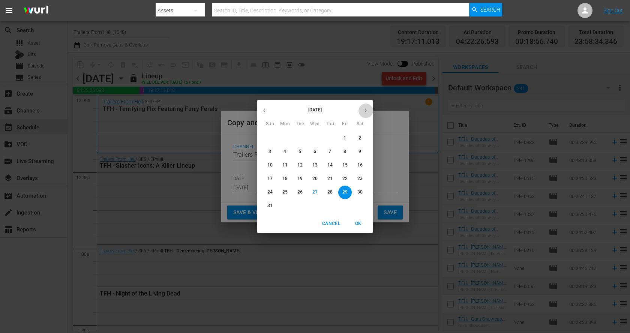
click at [365, 110] on icon "button" at bounding box center [366, 111] width 6 height 6
click at [289, 192] on span "29" at bounding box center [285, 192] width 14 height 6
type input "[DATE]"
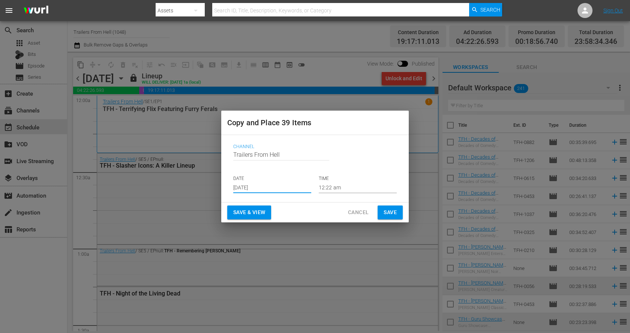
click at [380, 207] on button "Save" at bounding box center [390, 213] width 25 height 14
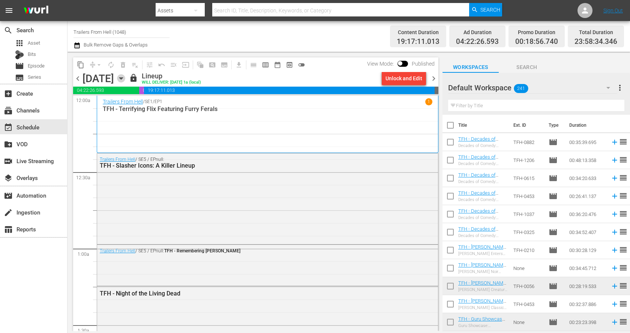
click at [125, 79] on icon "button" at bounding box center [121, 78] width 8 height 8
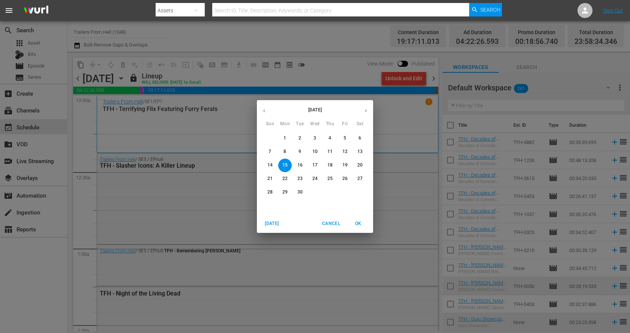
click at [285, 192] on p "29" at bounding box center [285, 192] width 5 height 6
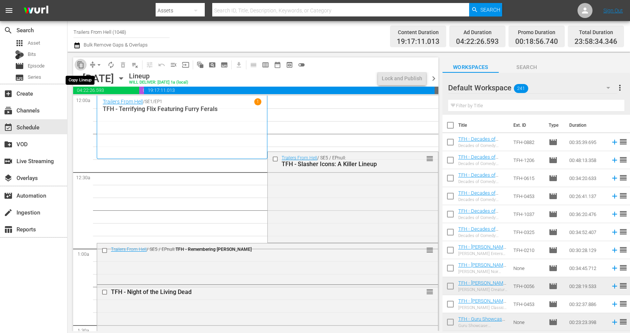
click at [82, 62] on span "content_copy" at bounding box center [81, 65] width 8 height 8
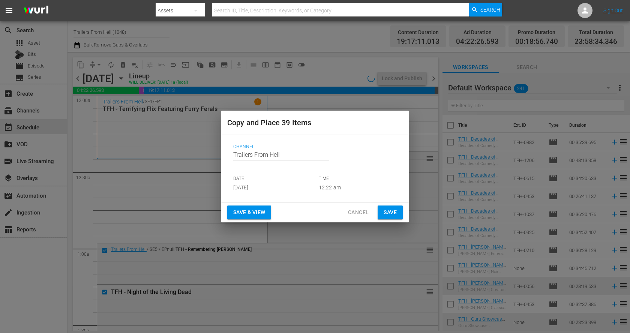
click at [98, 62] on div "Copy and Place 39 Items Channel Channel Title Trailers From Hell DATE [DATE] TI…" at bounding box center [315, 166] width 630 height 333
click at [353, 210] on span "Cancel" at bounding box center [358, 212] width 21 height 9
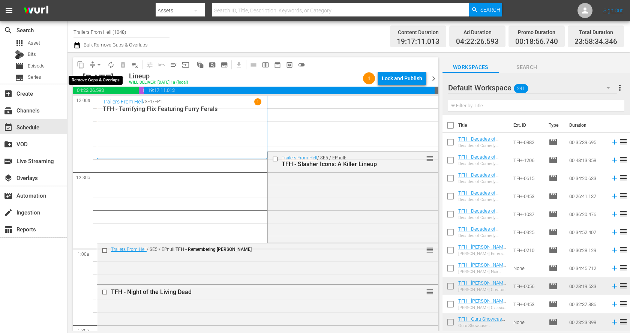
click at [96, 66] on span "arrow_drop_down" at bounding box center [99, 65] width 8 height 8
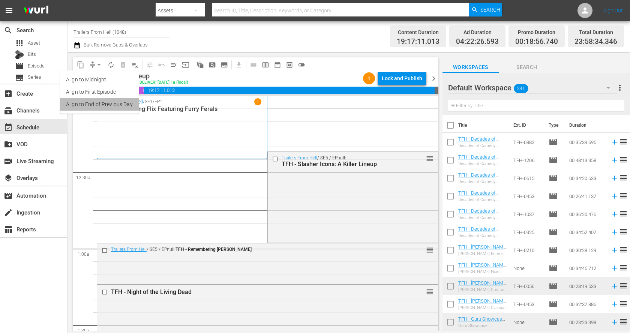
click at [109, 100] on li "Align to End of Previous Day" at bounding box center [99, 104] width 79 height 12
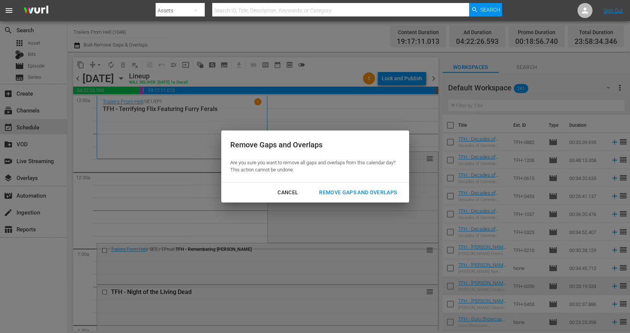
click at [340, 193] on div "Remove Gaps and Overlaps" at bounding box center [358, 192] width 90 height 9
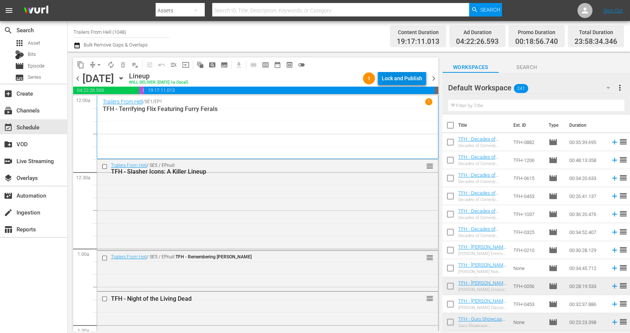
click at [401, 80] on div "Lock and Publish" at bounding box center [402, 79] width 41 height 14
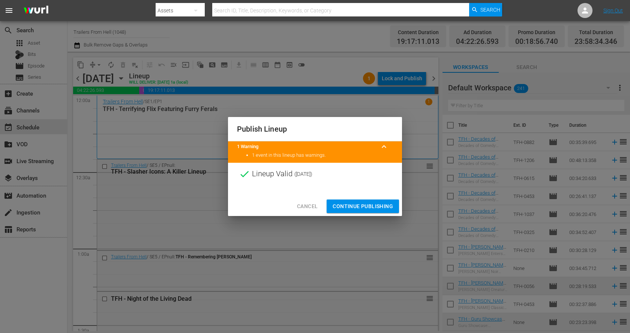
click at [384, 204] on span "Continue Publishing" at bounding box center [363, 206] width 60 height 9
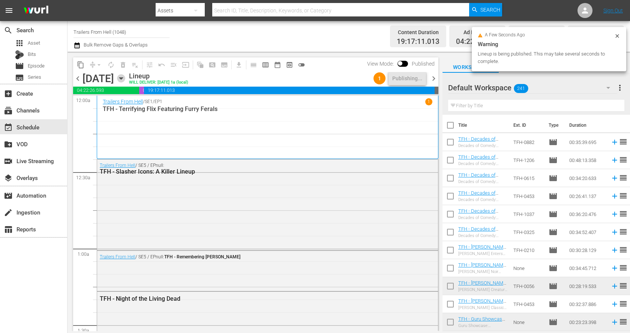
click at [125, 79] on icon "button" at bounding box center [121, 78] width 8 height 8
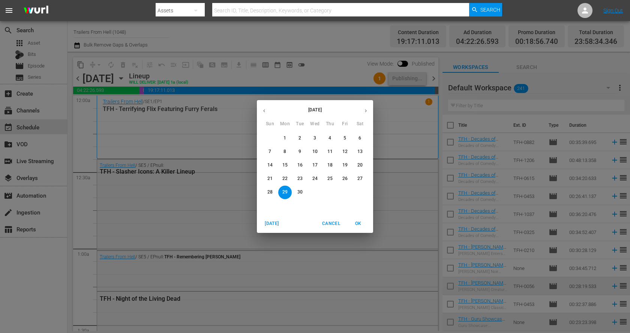
click at [302, 164] on p "16" at bounding box center [300, 165] width 5 height 6
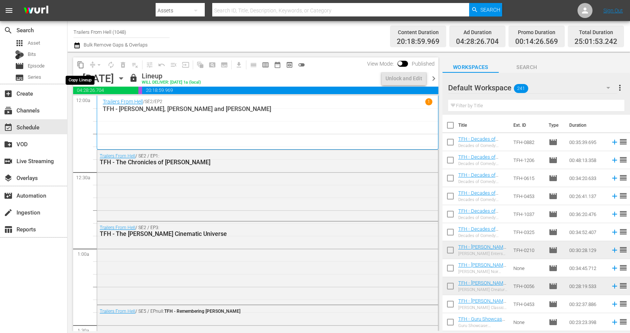
click at [80, 66] on span "content_copy" at bounding box center [81, 65] width 8 height 8
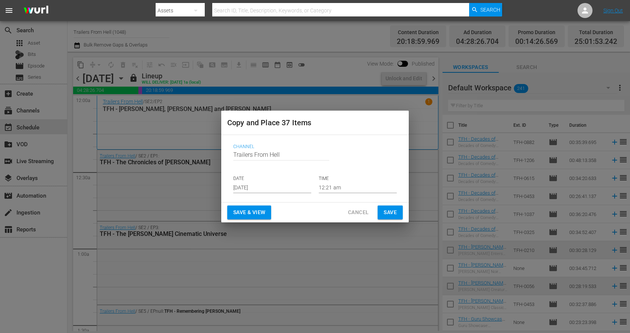
click at [281, 183] on input "[DATE]" at bounding box center [272, 187] width 78 height 11
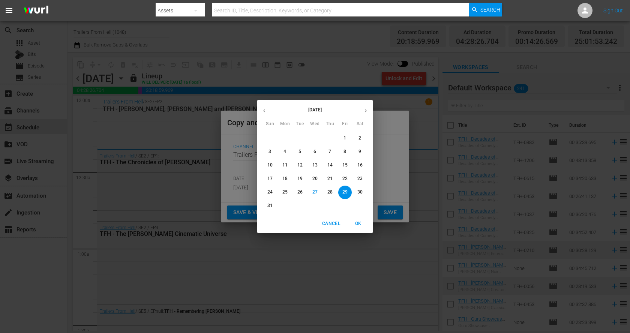
click at [365, 110] on icon "button" at bounding box center [366, 111] width 6 height 6
click at [298, 191] on p "30" at bounding box center [300, 192] width 5 height 6
type input "[DATE]"
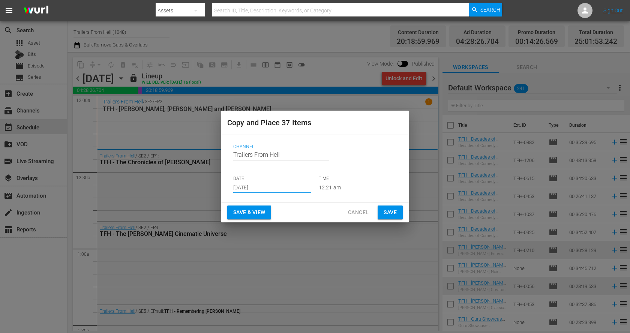
click at [394, 216] on span "Save" at bounding box center [390, 212] width 13 height 9
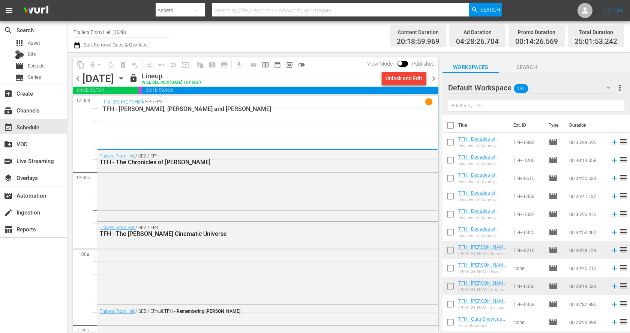
click at [125, 79] on icon "button" at bounding box center [121, 78] width 8 height 8
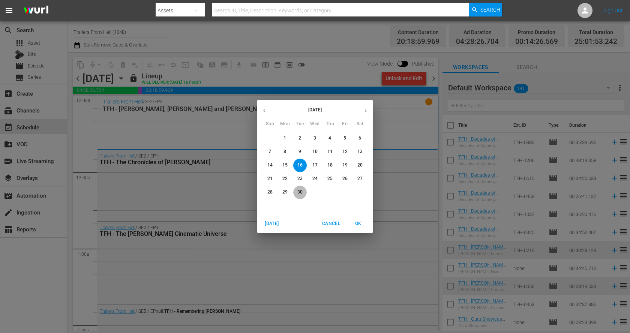
click at [302, 194] on p "30" at bounding box center [300, 192] width 5 height 6
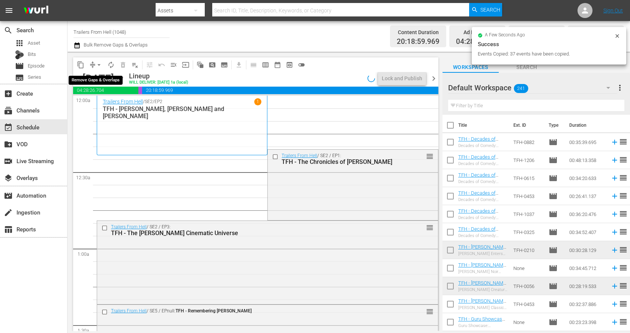
click at [95, 64] on span "arrow_drop_down" at bounding box center [99, 65] width 8 height 8
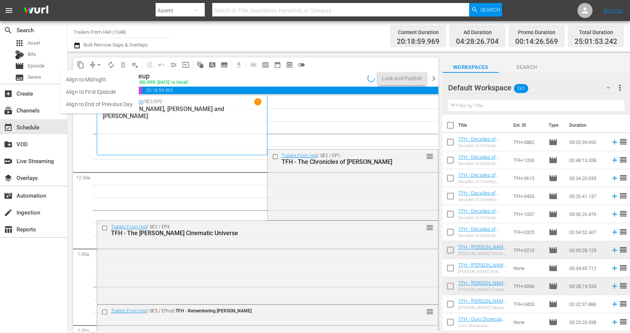
click at [114, 105] on li "Align to End of Previous Day" at bounding box center [99, 104] width 79 height 12
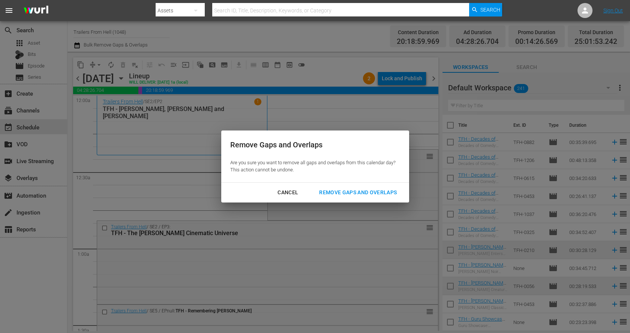
click at [369, 195] on div "Remove Gaps and Overlaps" at bounding box center [358, 192] width 90 height 9
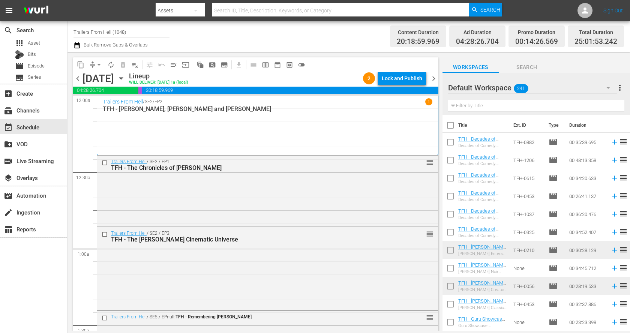
click at [406, 82] on div "Lock and Publish" at bounding box center [402, 79] width 41 height 14
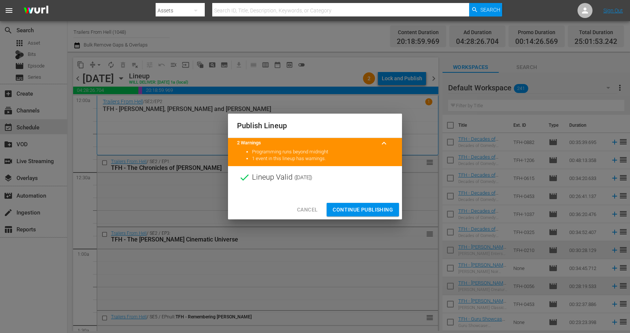
click at [377, 205] on span "Continue Publishing" at bounding box center [363, 209] width 60 height 9
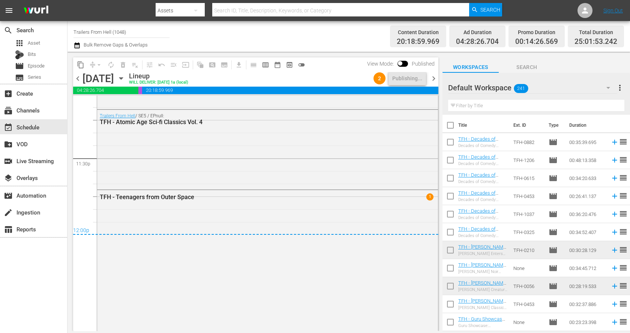
scroll to position [3535, 0]
click at [316, 220] on div "TFH - Teenagers from Outer Space 1" at bounding box center [267, 320] width 341 height 260
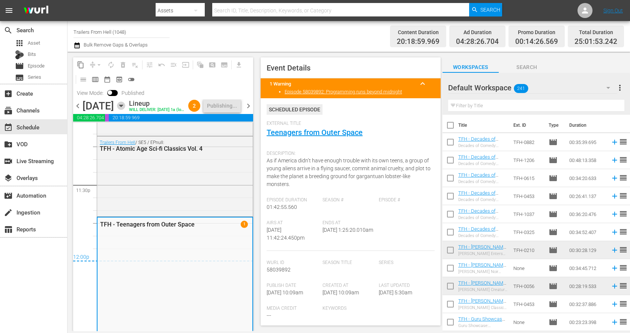
click at [125, 108] on icon "button" at bounding box center [121, 106] width 8 height 8
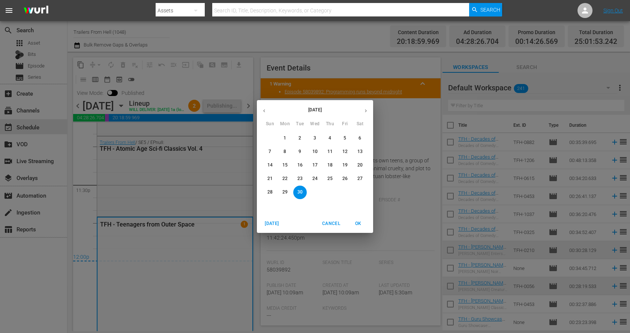
click at [364, 111] on icon "button" at bounding box center [366, 111] width 6 height 6
click at [312, 135] on span "1" at bounding box center [315, 138] width 14 height 6
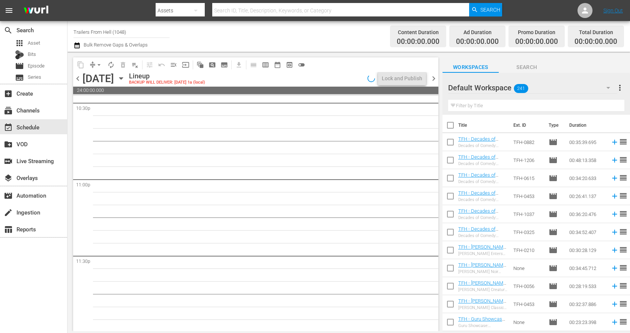
scroll to position [3438, 0]
